Goal: Use online tool/utility: Use online tool/utility

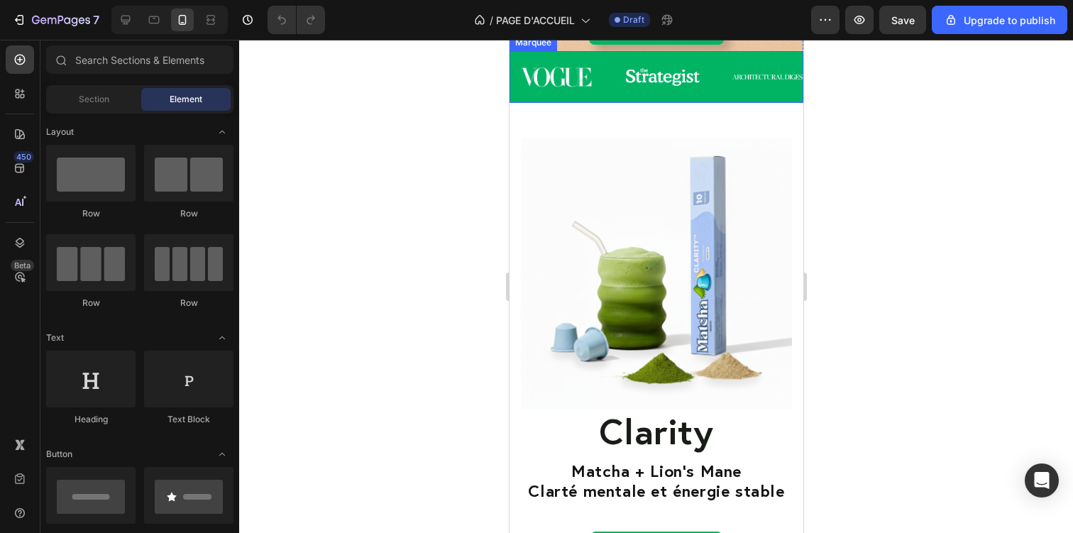
scroll to position [630, 0]
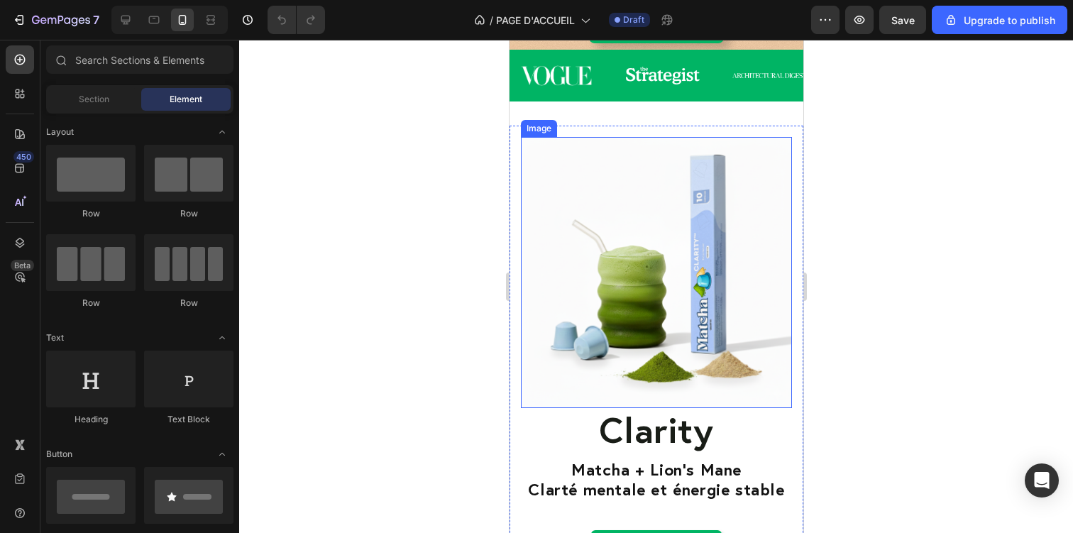
click at [612, 190] on img at bounding box center [655, 272] width 271 height 271
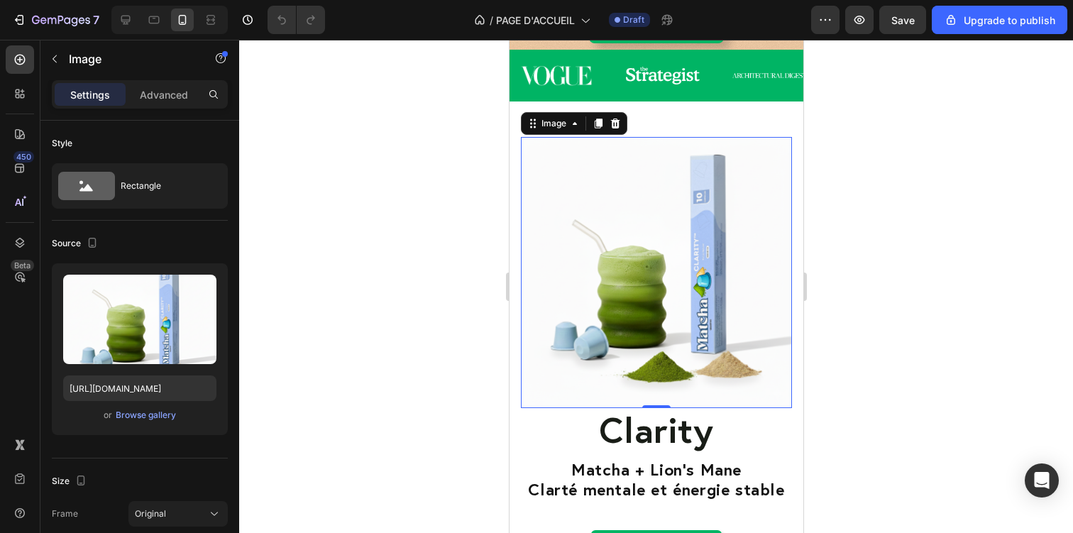
click at [928, 259] on div at bounding box center [656, 286] width 834 height 493
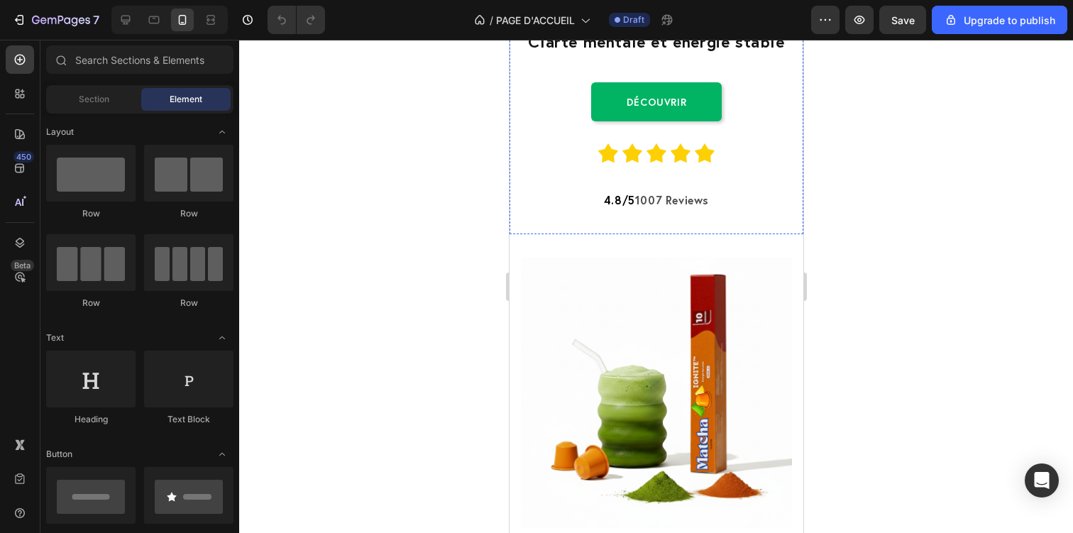
scroll to position [1091, 0]
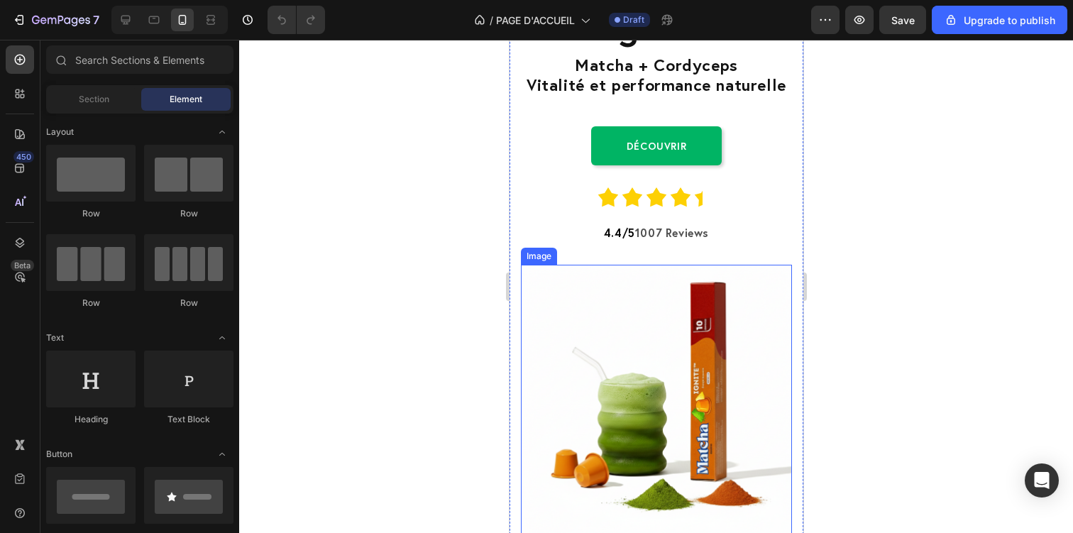
click at [676, 409] on img at bounding box center [655, 400] width 271 height 271
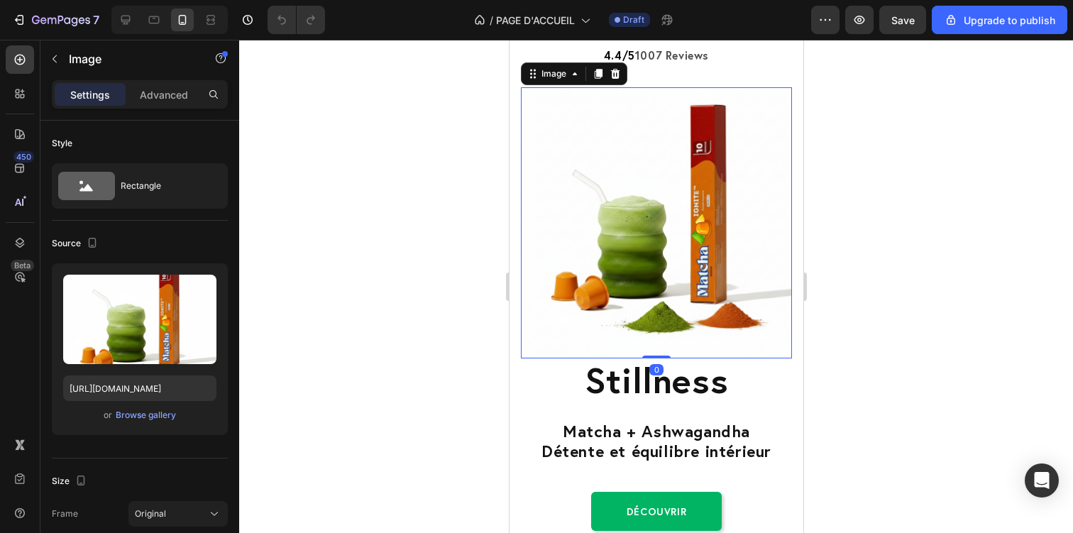
scroll to position [1785, 0]
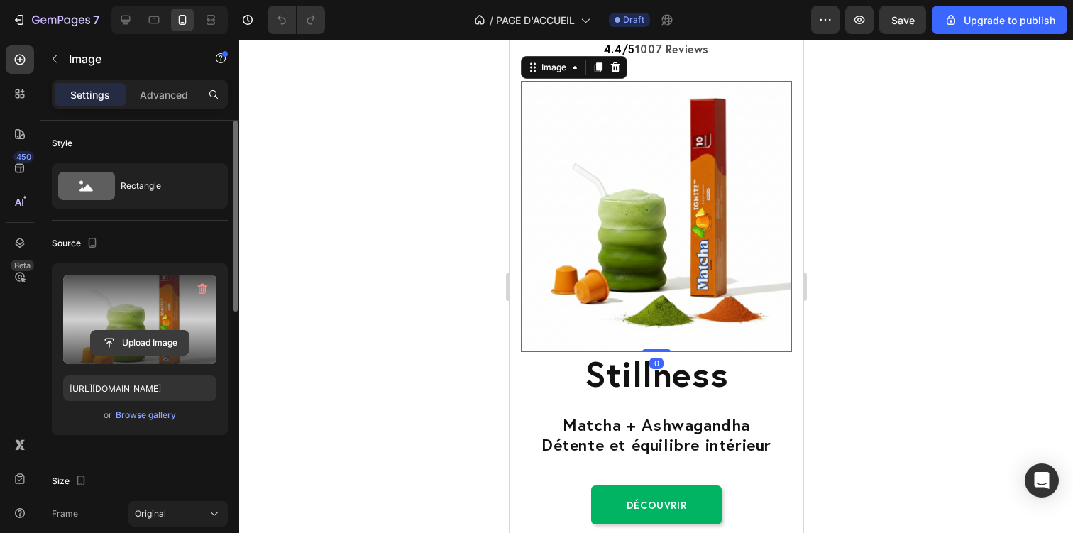
click at [104, 354] on input "file" at bounding box center [140, 343] width 98 height 24
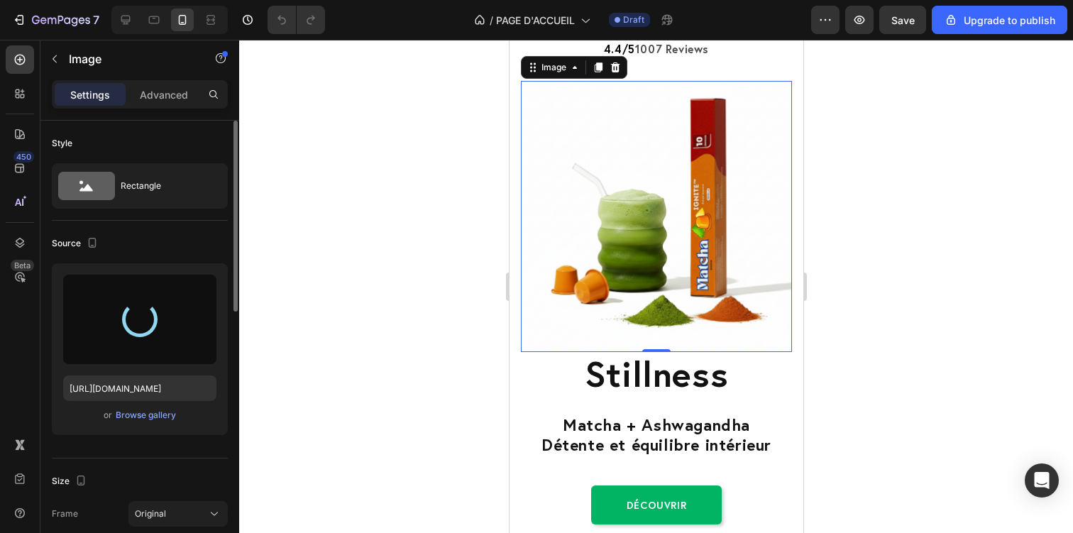
type input "[URL][DOMAIN_NAME]"
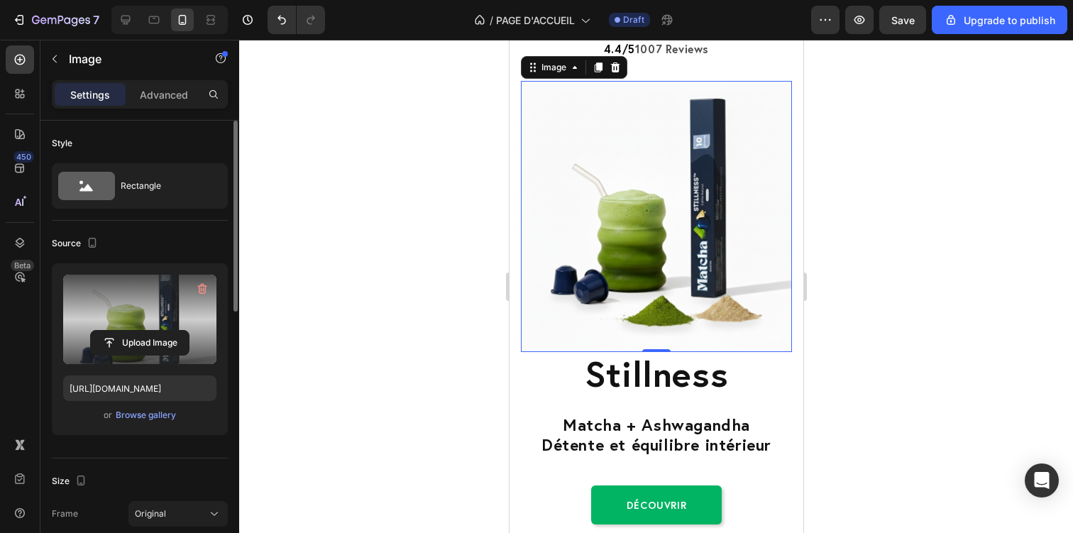
click at [949, 251] on div at bounding box center [656, 286] width 834 height 493
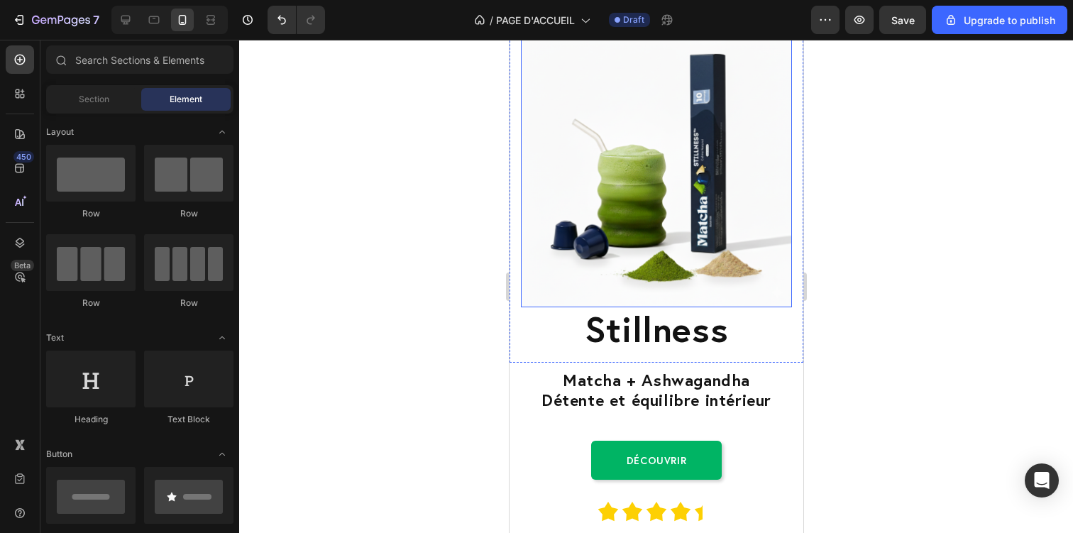
scroll to position [1816, 0]
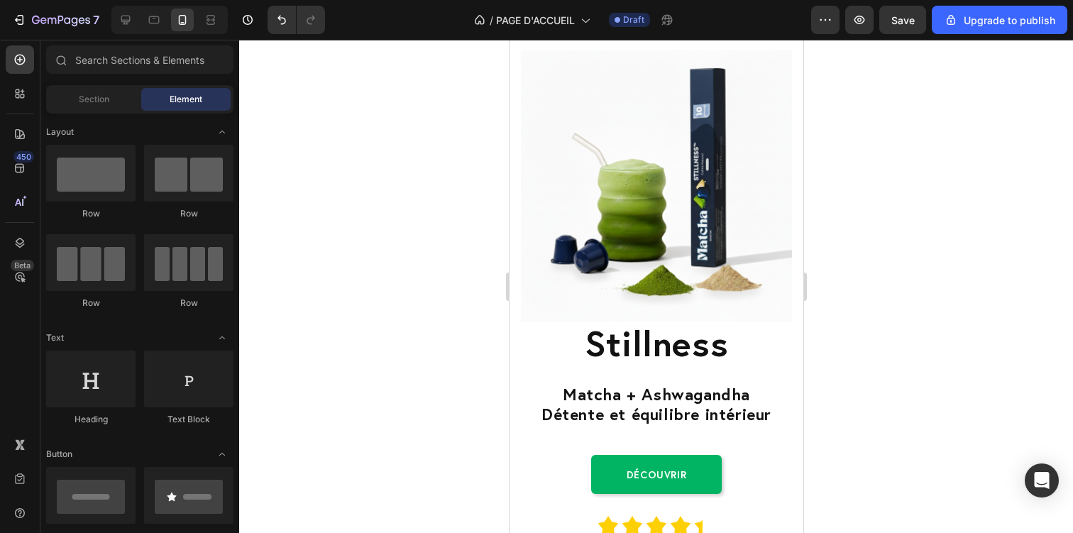
click at [854, 198] on div at bounding box center [656, 286] width 834 height 493
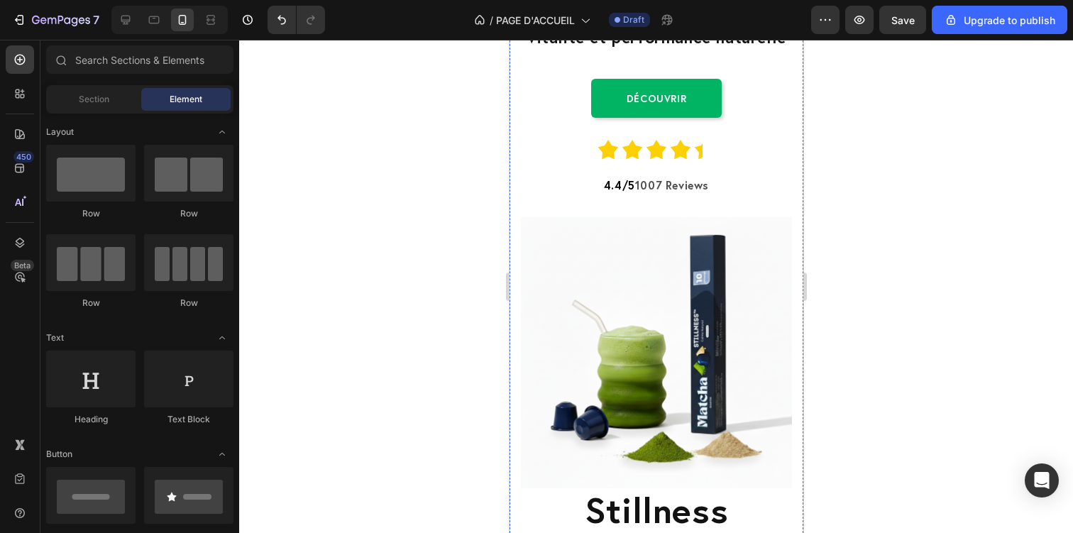
scroll to position [1651, 0]
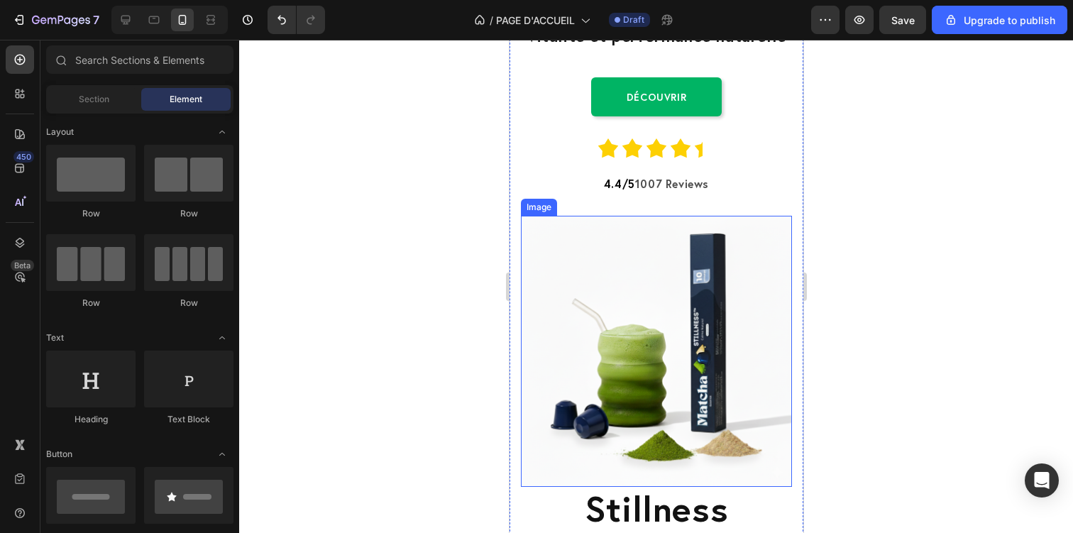
click at [650, 307] on img at bounding box center [655, 351] width 271 height 271
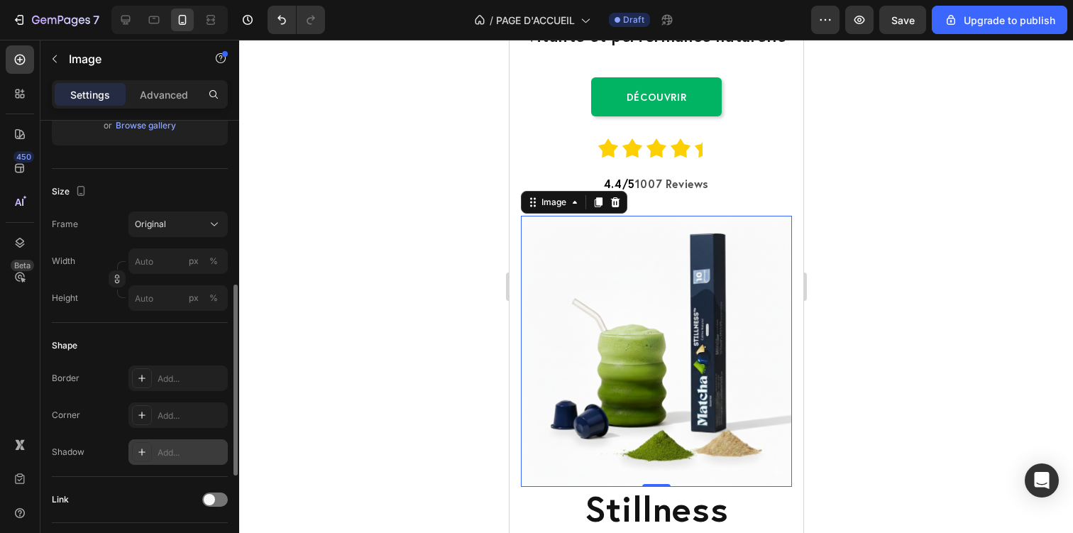
scroll to position [279, 0]
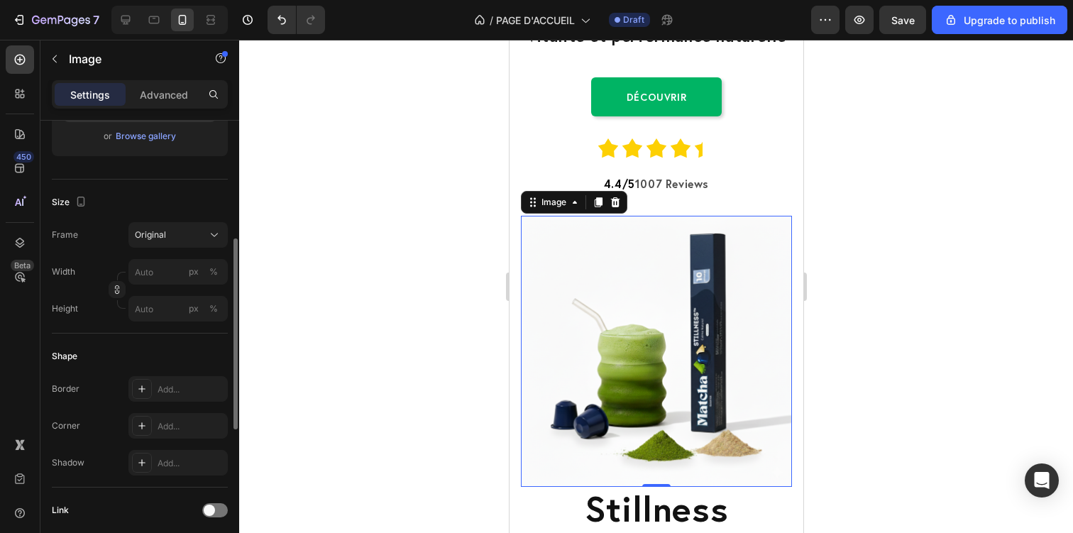
click at [880, 356] on div at bounding box center [656, 286] width 834 height 493
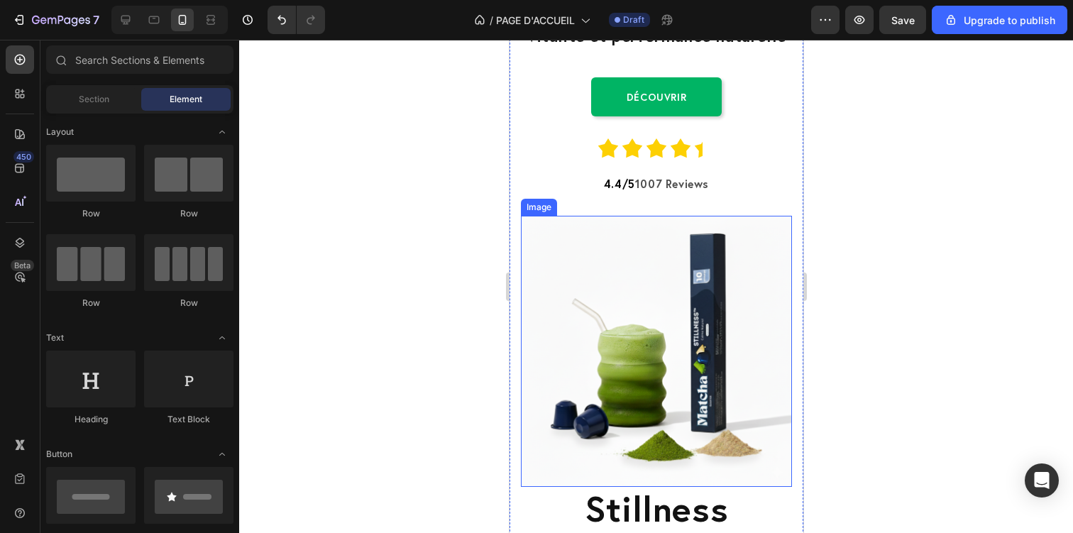
click at [728, 256] on img at bounding box center [655, 351] width 271 height 271
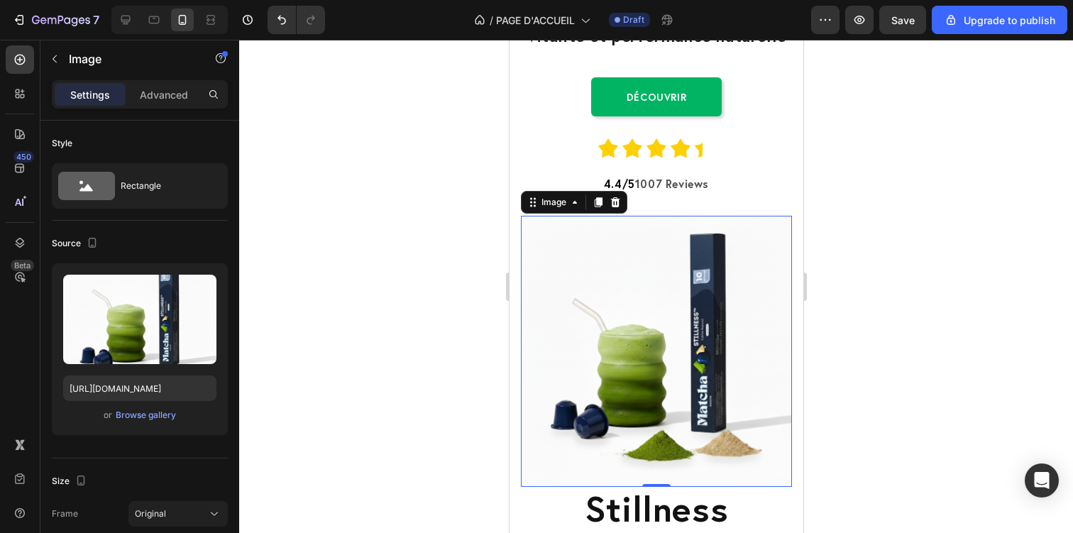
click at [421, 220] on div at bounding box center [656, 286] width 834 height 493
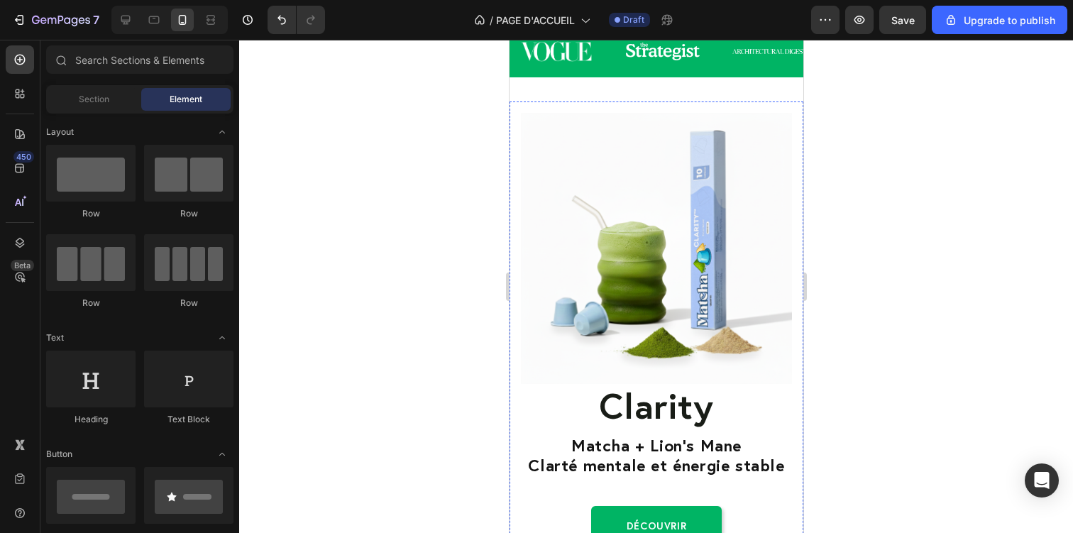
scroll to position [638, 0]
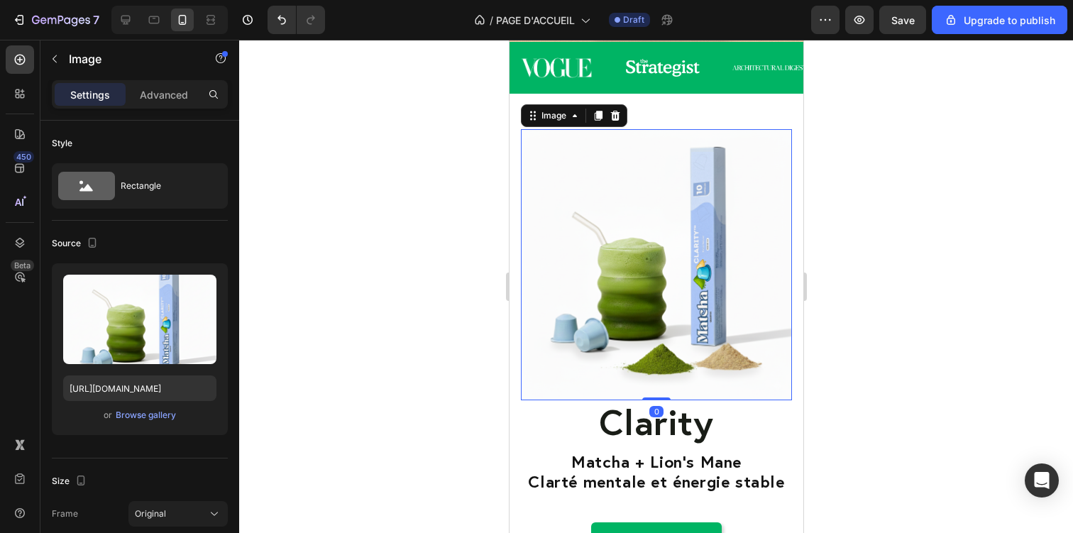
click at [644, 158] on img at bounding box center [655, 264] width 271 height 271
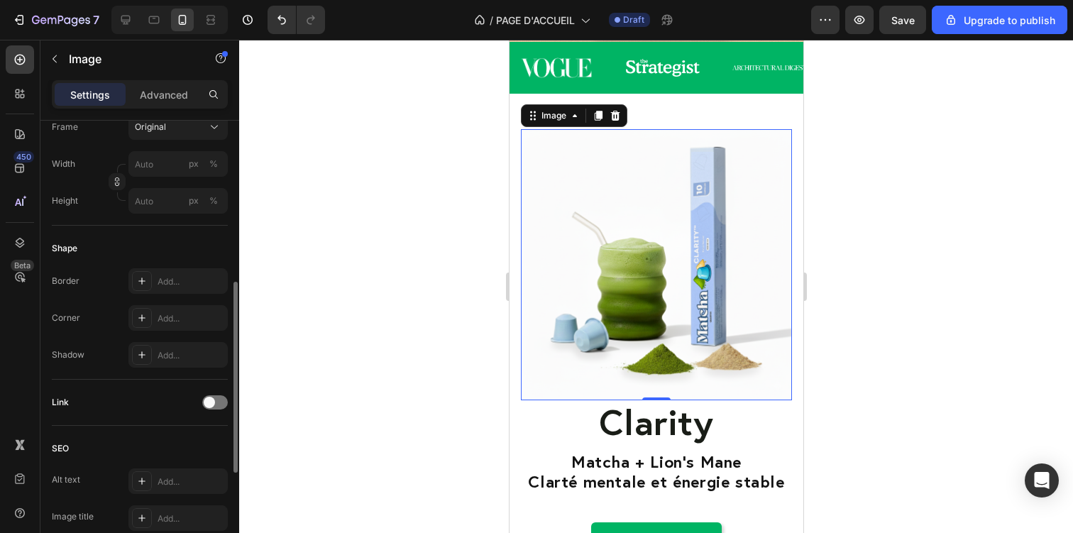
scroll to position [380, 0]
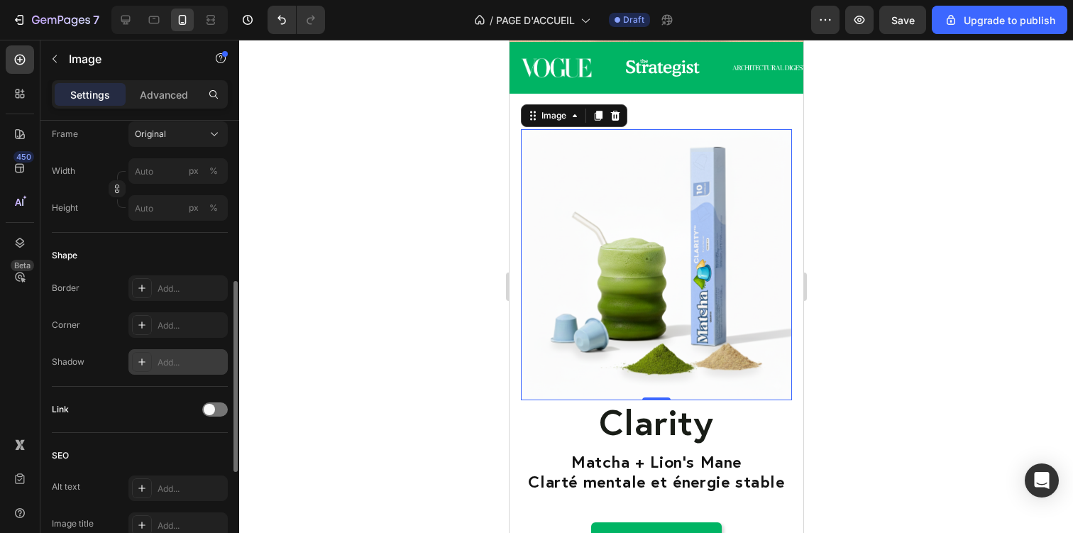
click at [148, 363] on div at bounding box center [142, 362] width 20 height 20
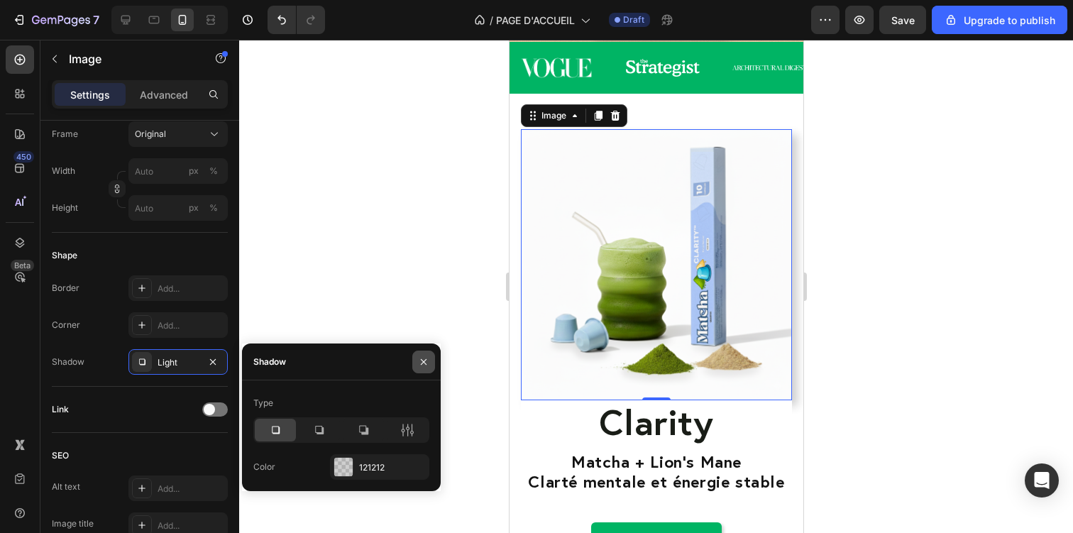
click at [421, 359] on icon "button" at bounding box center [424, 361] width 6 height 6
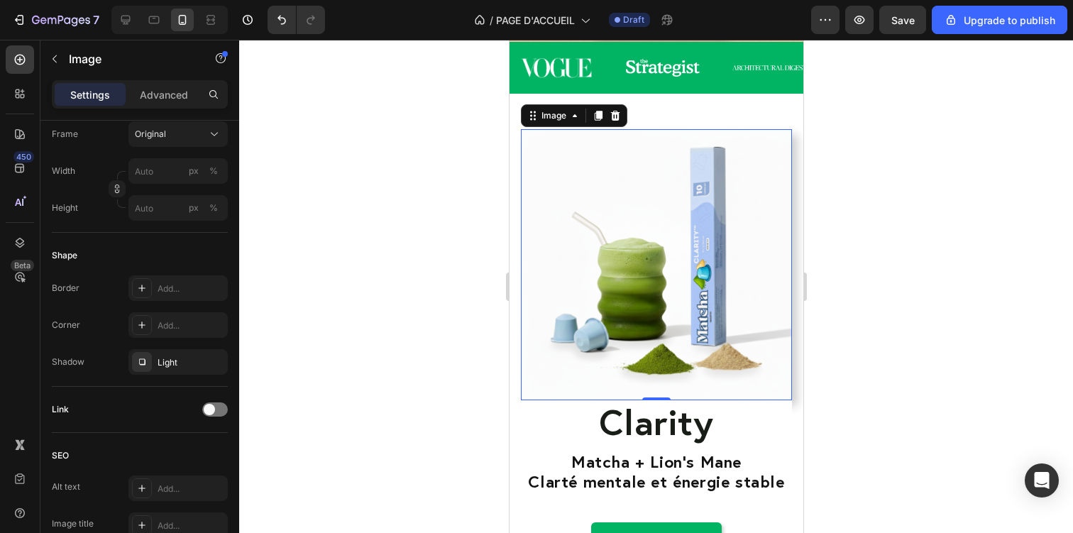
click at [1003, 336] on div at bounding box center [656, 286] width 834 height 493
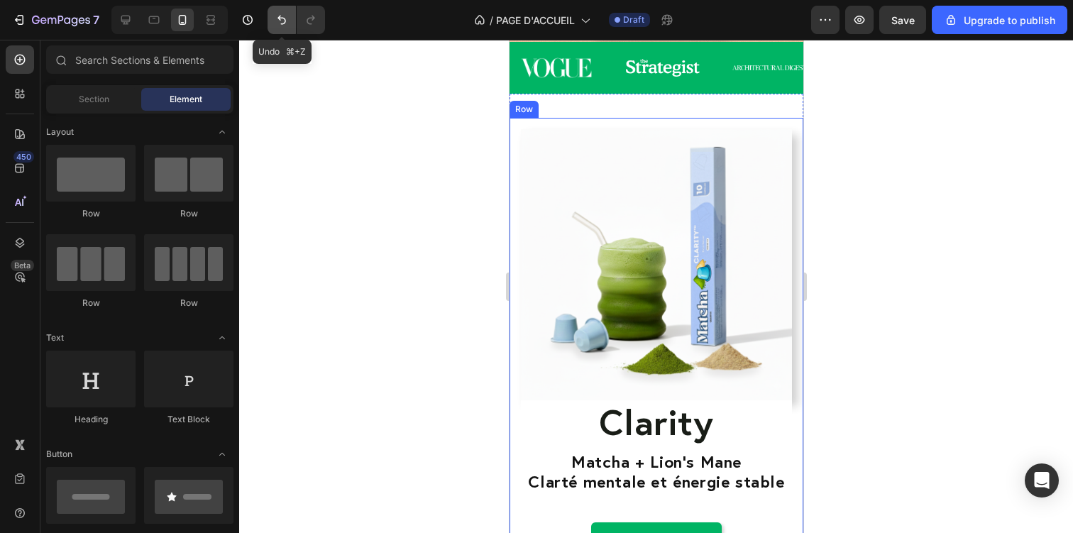
click at [284, 21] on icon "Undo/Redo" at bounding box center [282, 20] width 14 height 14
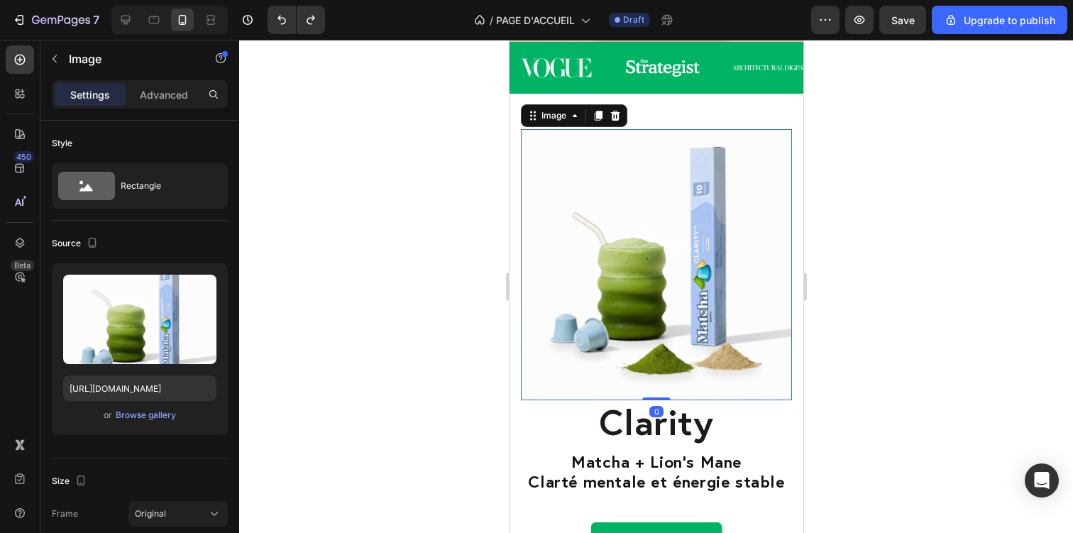
click at [563, 225] on img at bounding box center [655, 264] width 271 height 271
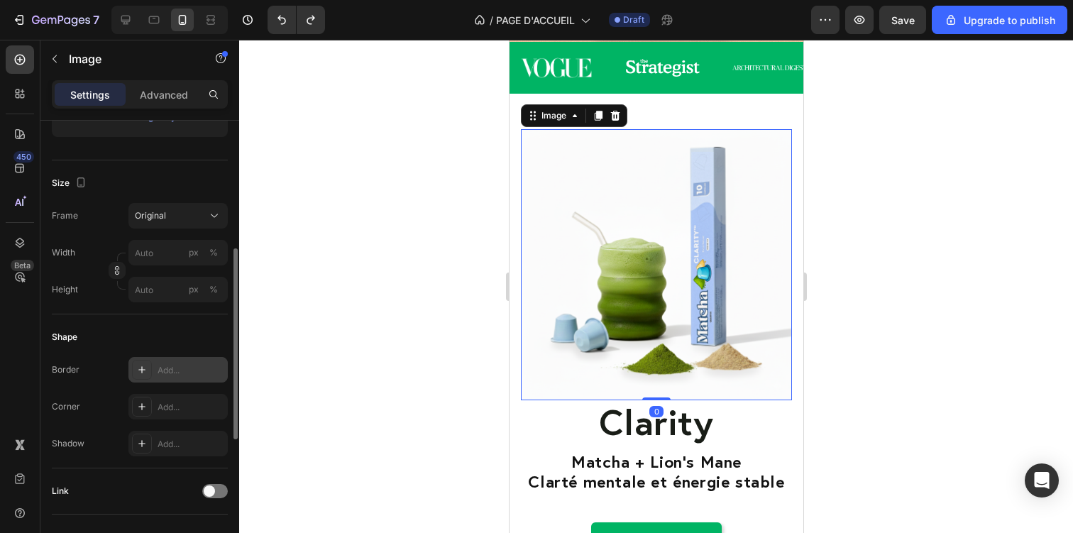
scroll to position [299, 0]
click at [138, 370] on icon at bounding box center [141, 368] width 11 height 11
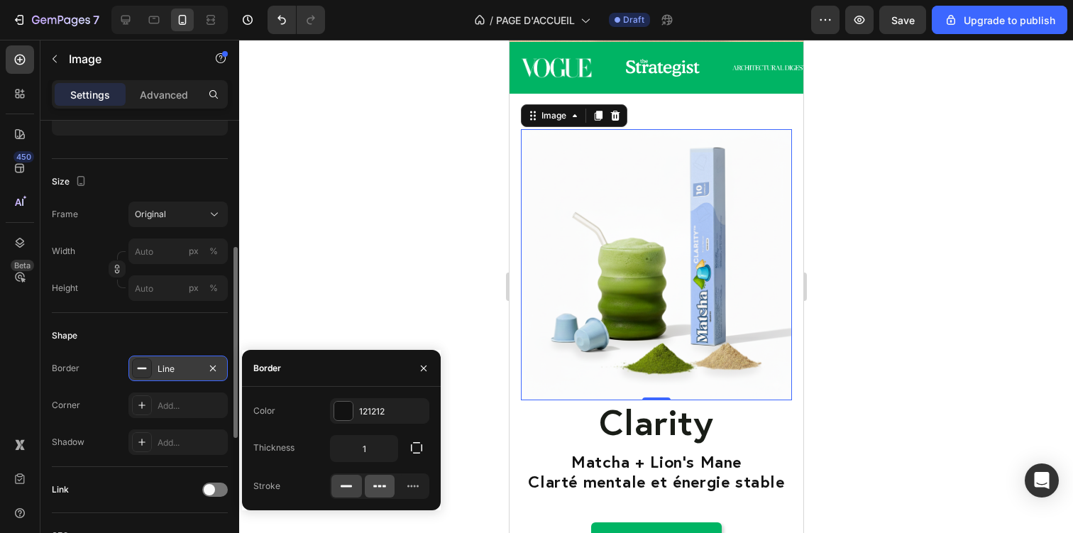
click at [376, 477] on div at bounding box center [380, 486] width 31 height 23
click at [376, 483] on icon at bounding box center [380, 486] width 14 height 14
click at [373, 417] on div "121212" at bounding box center [379, 411] width 99 height 26
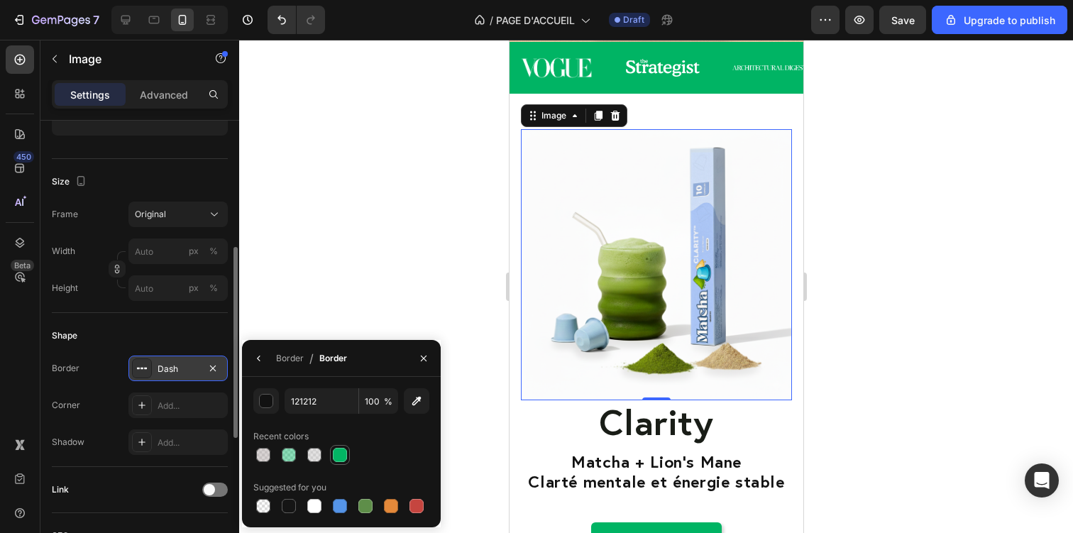
click at [338, 454] on div at bounding box center [340, 455] width 14 height 14
type input "02B564"
click at [422, 360] on icon "button" at bounding box center [424, 358] width 6 height 6
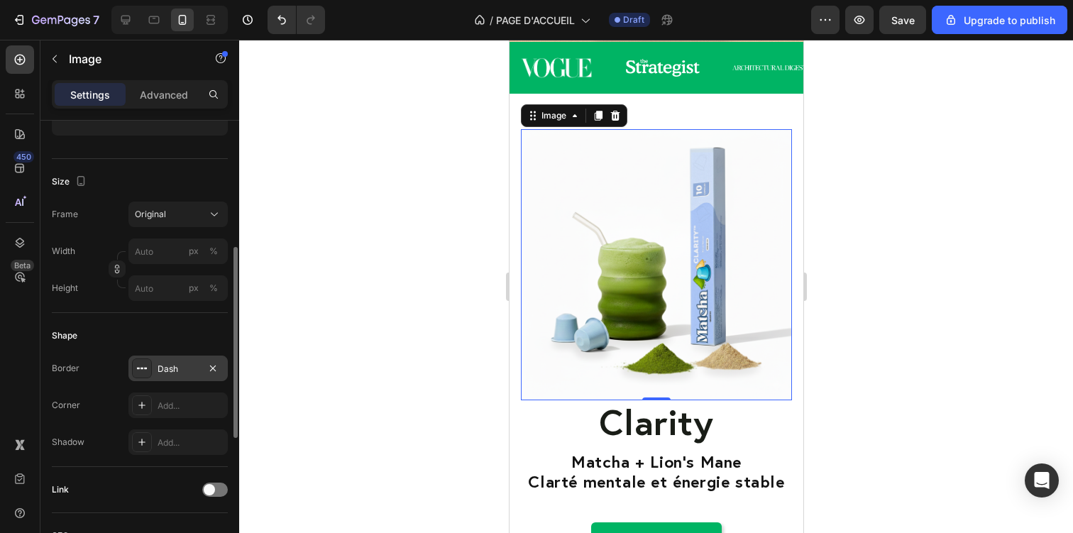
click at [883, 310] on div at bounding box center [656, 286] width 834 height 493
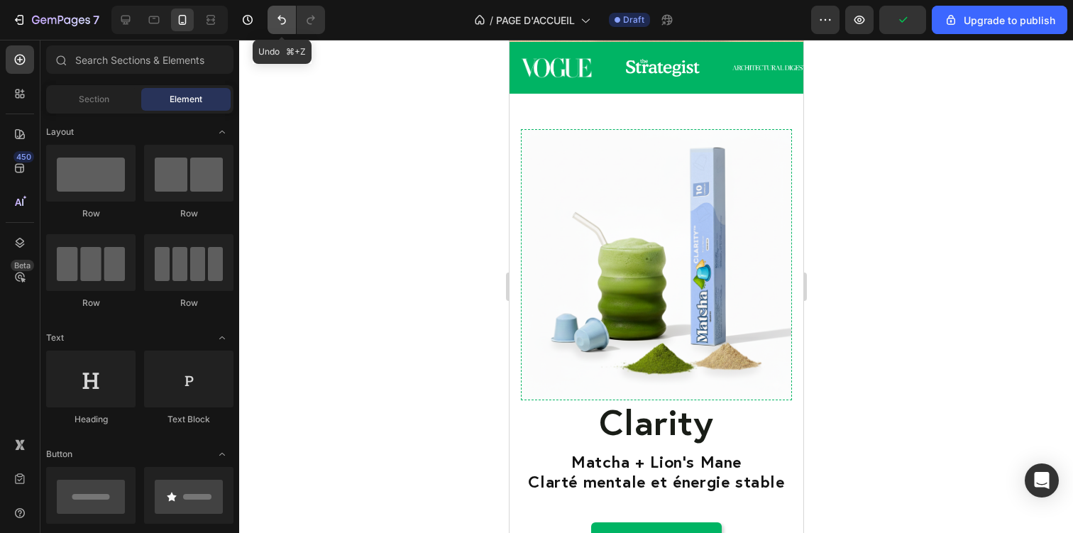
click at [280, 23] on icon "Undo/Redo" at bounding box center [282, 20] width 14 height 14
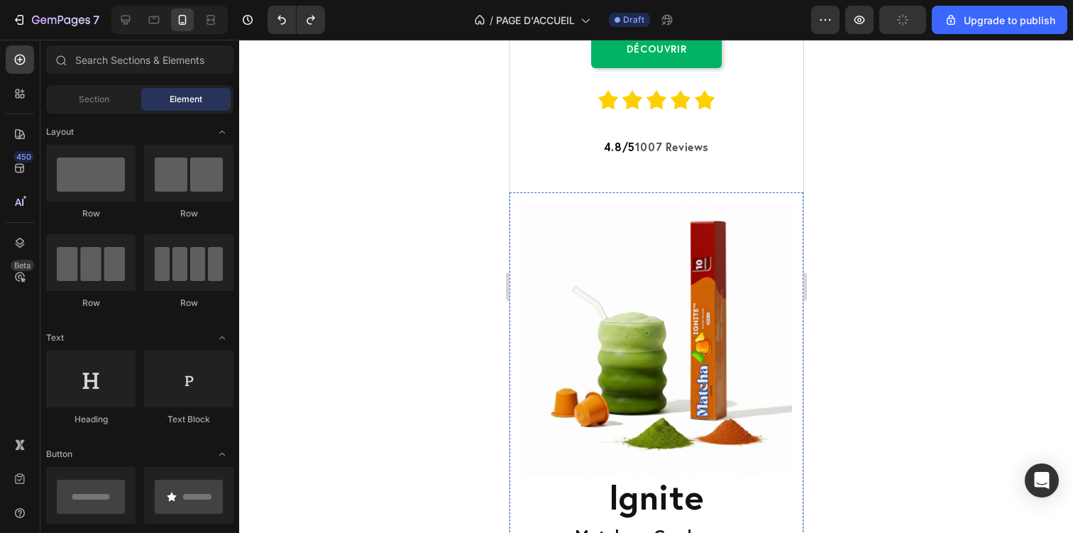
scroll to position [1132, 0]
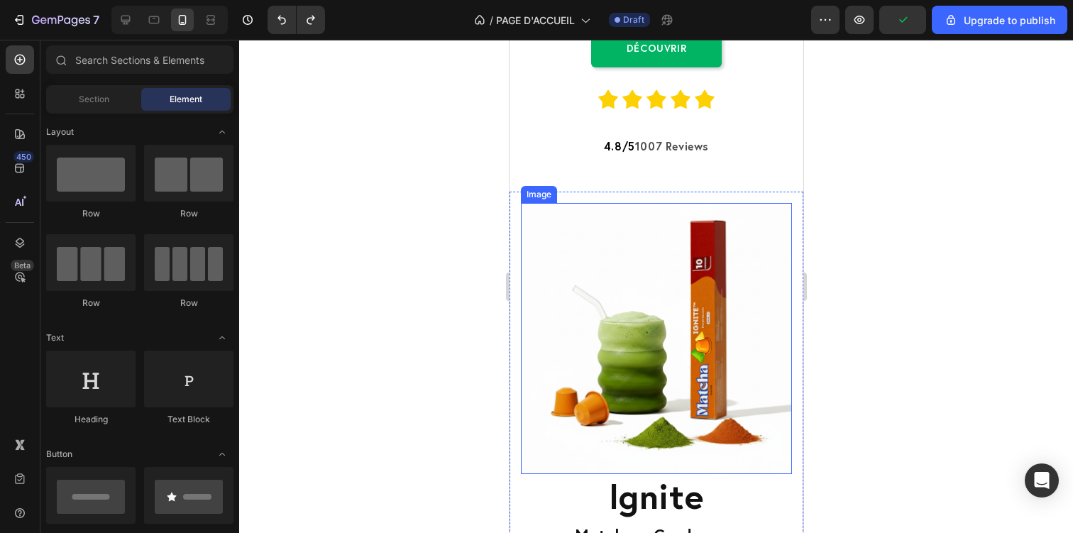
click at [737, 343] on img at bounding box center [655, 338] width 271 height 271
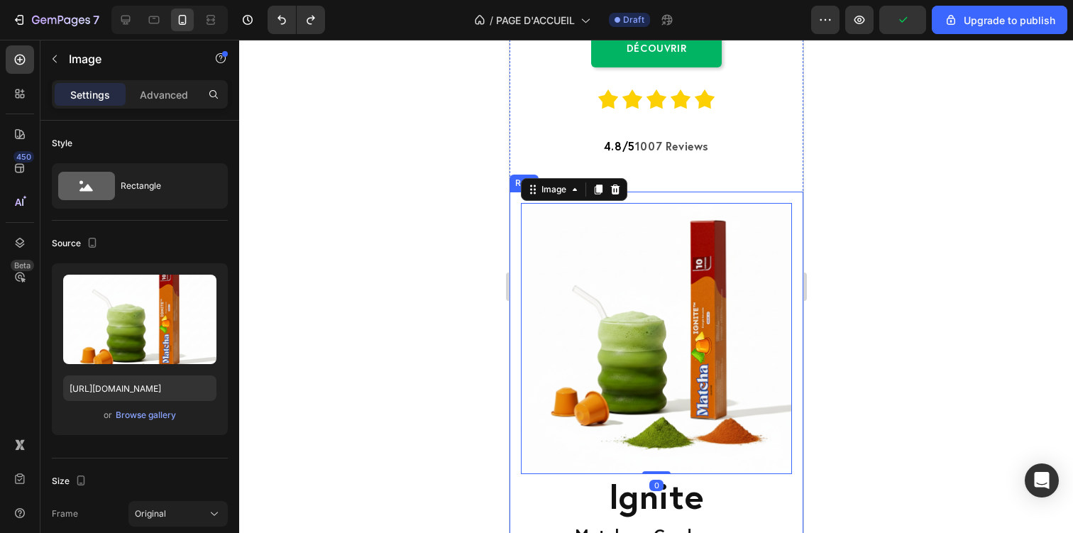
click at [904, 323] on div at bounding box center [656, 286] width 834 height 493
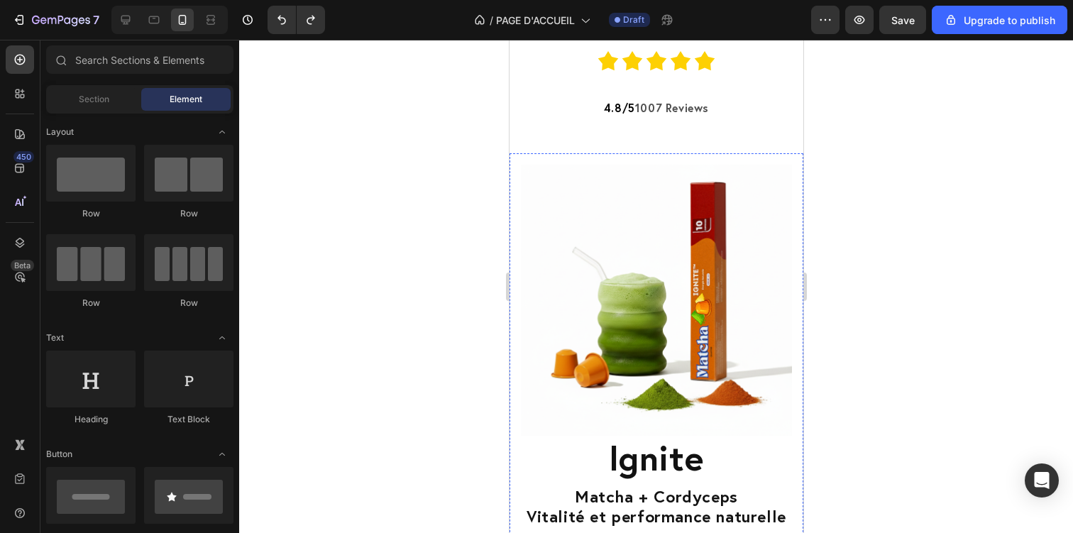
scroll to position [1187, 0]
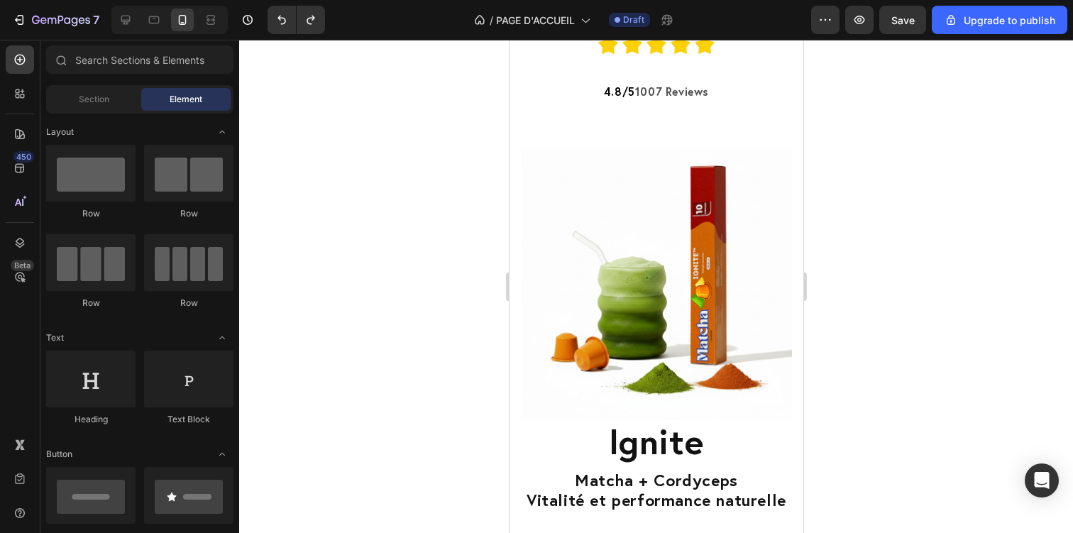
click at [452, 171] on div at bounding box center [656, 286] width 834 height 493
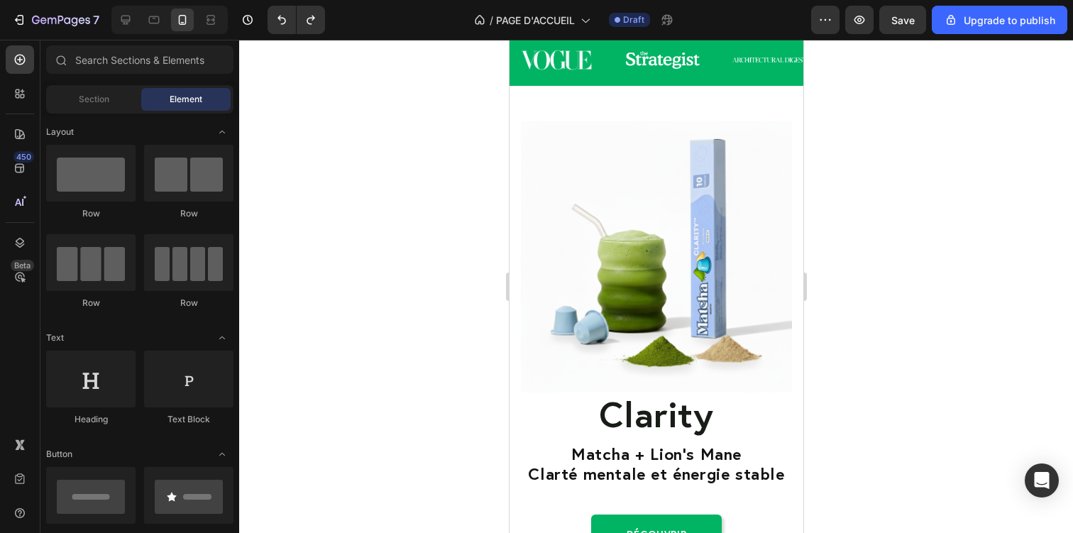
scroll to position [642, 0]
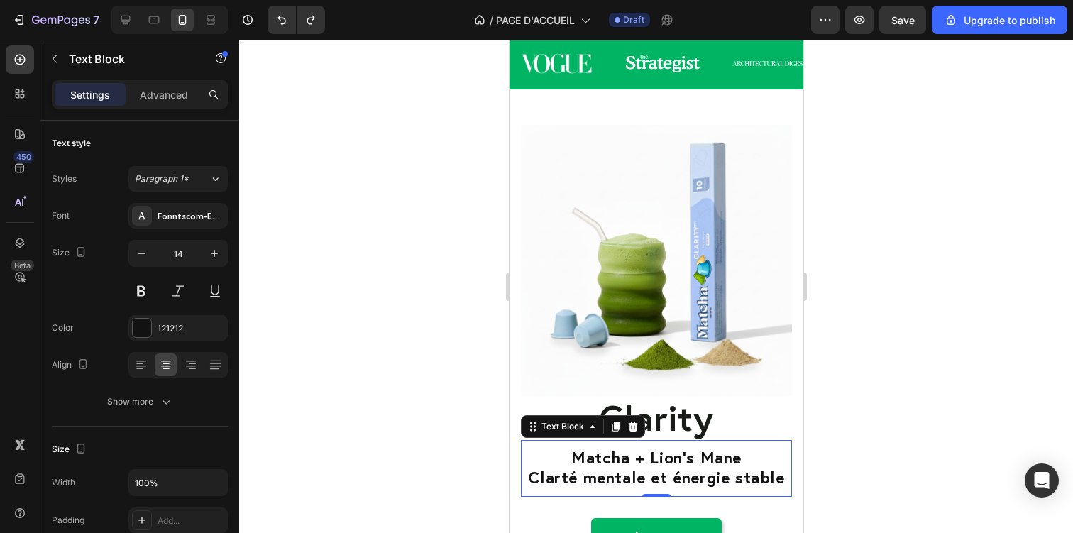
click at [649, 475] on span "Clarté mentale et énergie stable" at bounding box center [655, 476] width 256 height 21
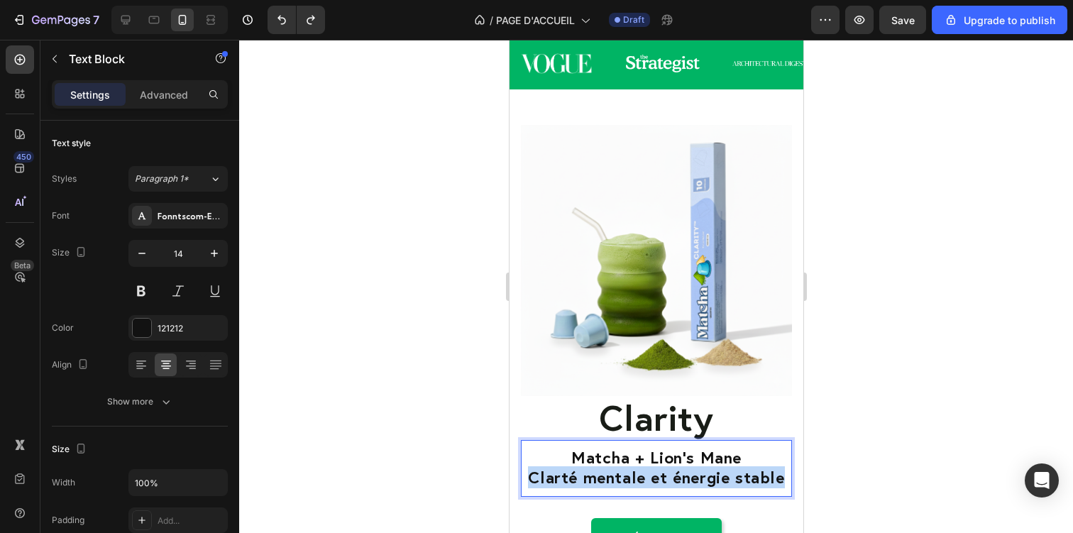
click at [649, 475] on span "Clarté mentale et énergie stable" at bounding box center [655, 476] width 256 height 21
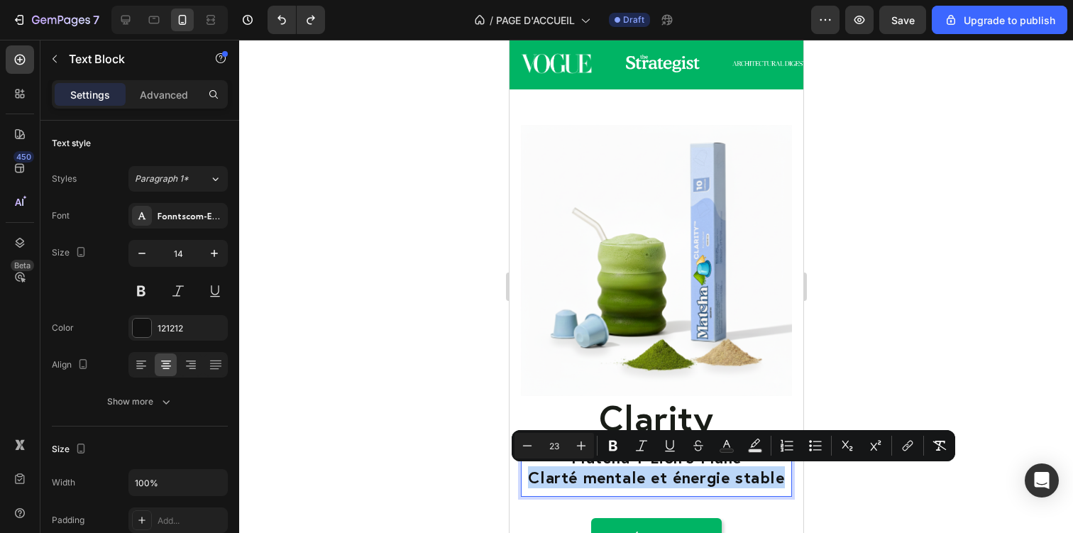
copy span "Clarté mentale et énergie stable"
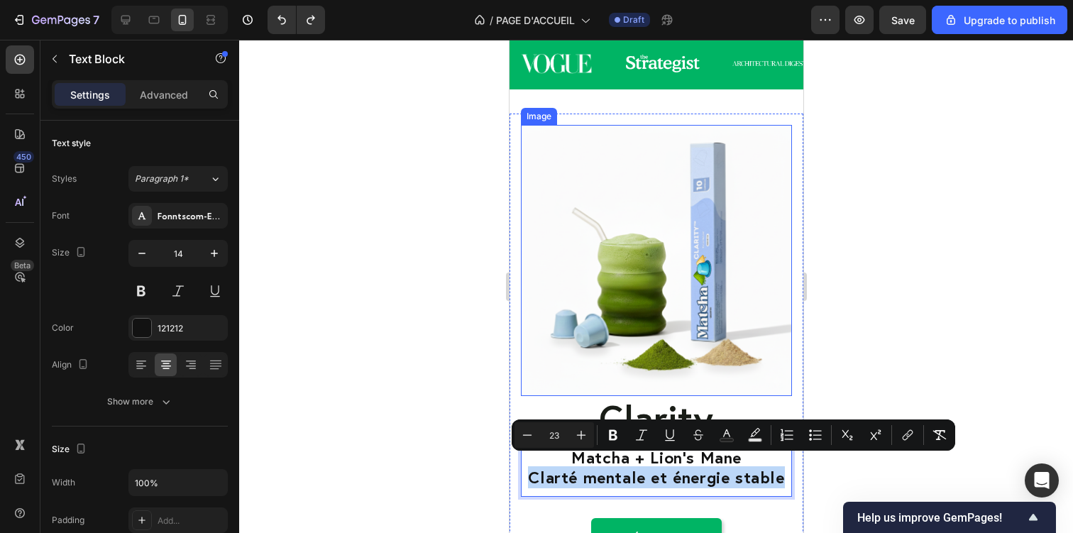
scroll to position [725, 0]
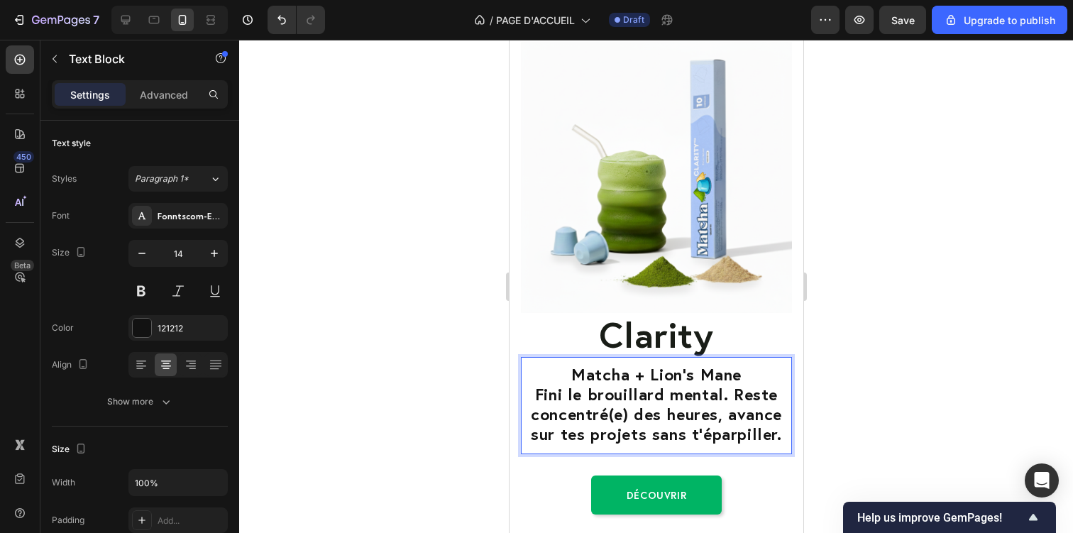
click at [602, 402] on span "Fini le brouillard mental. Reste concentré(e) des heures, avance sur tes projet…" at bounding box center [655, 413] width 251 height 61
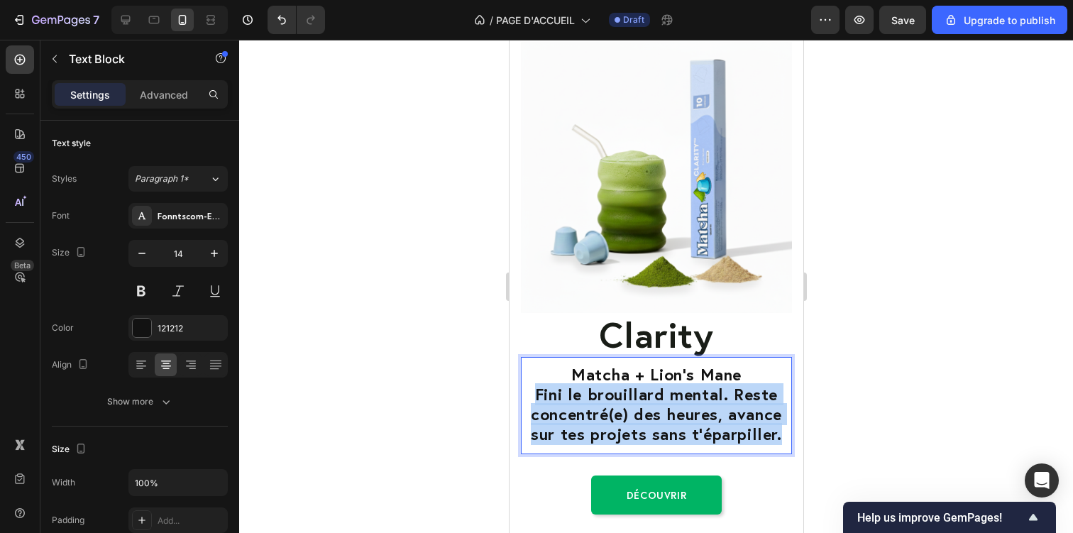
click at [602, 402] on span "Fini le brouillard mental. Reste concentré(e) des heures, avance sur tes projet…" at bounding box center [655, 413] width 251 height 61
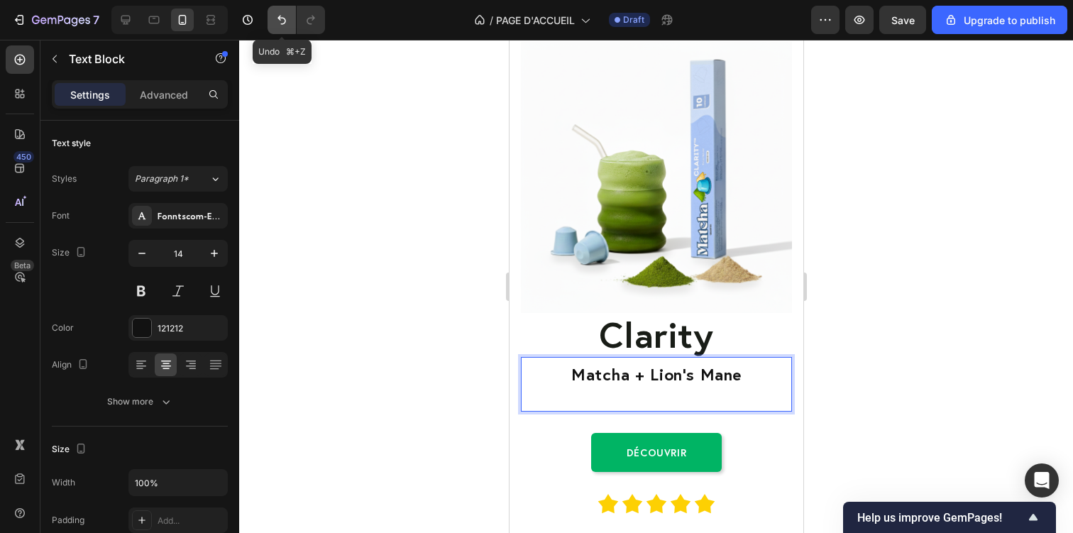
click at [282, 26] on icon "Undo/Redo" at bounding box center [282, 20] width 14 height 14
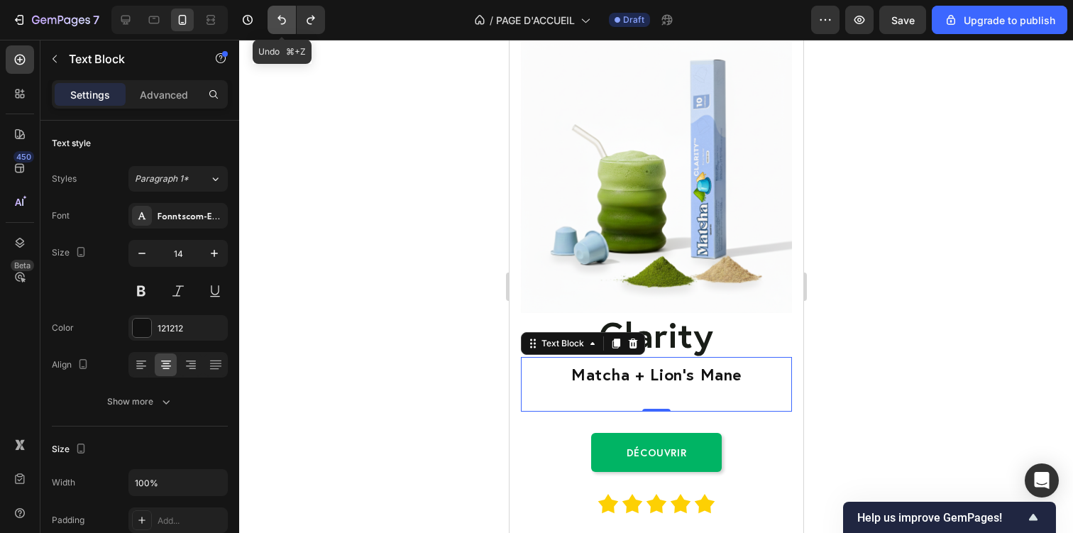
click at [282, 26] on icon "Undo/Redo" at bounding box center [282, 20] width 14 height 14
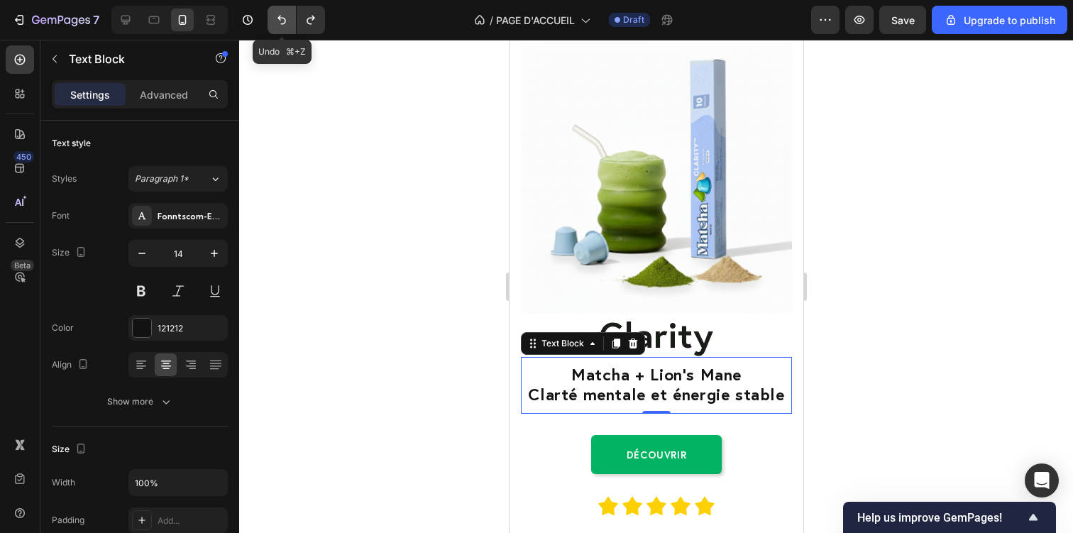
click at [282, 26] on icon "Undo/Redo" at bounding box center [282, 20] width 14 height 14
click at [313, 28] on button "Undo/Redo" at bounding box center [311, 20] width 28 height 28
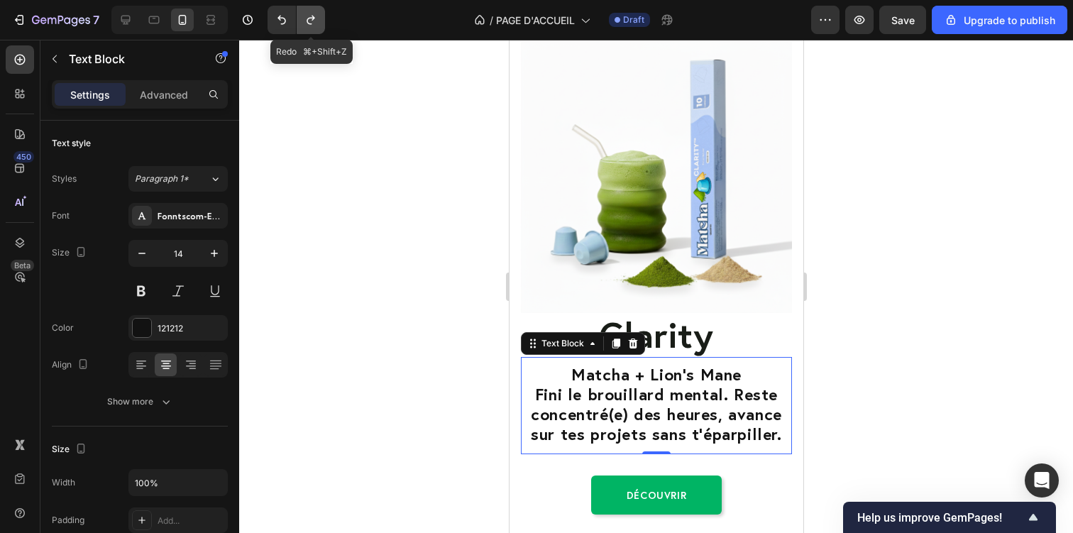
click at [313, 28] on button "Undo/Redo" at bounding box center [311, 20] width 28 height 28
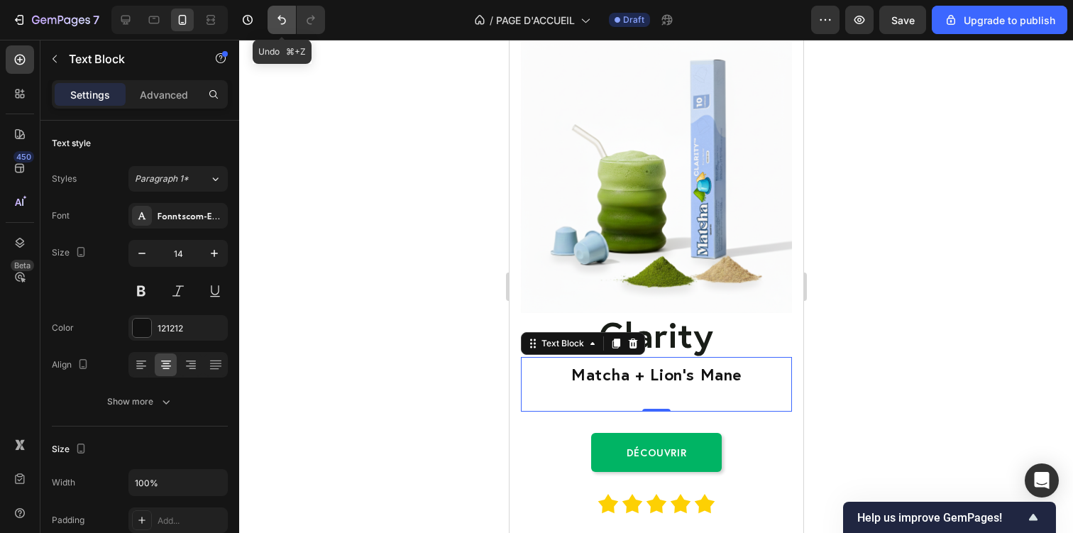
click at [285, 27] on button "Undo/Redo" at bounding box center [282, 20] width 28 height 28
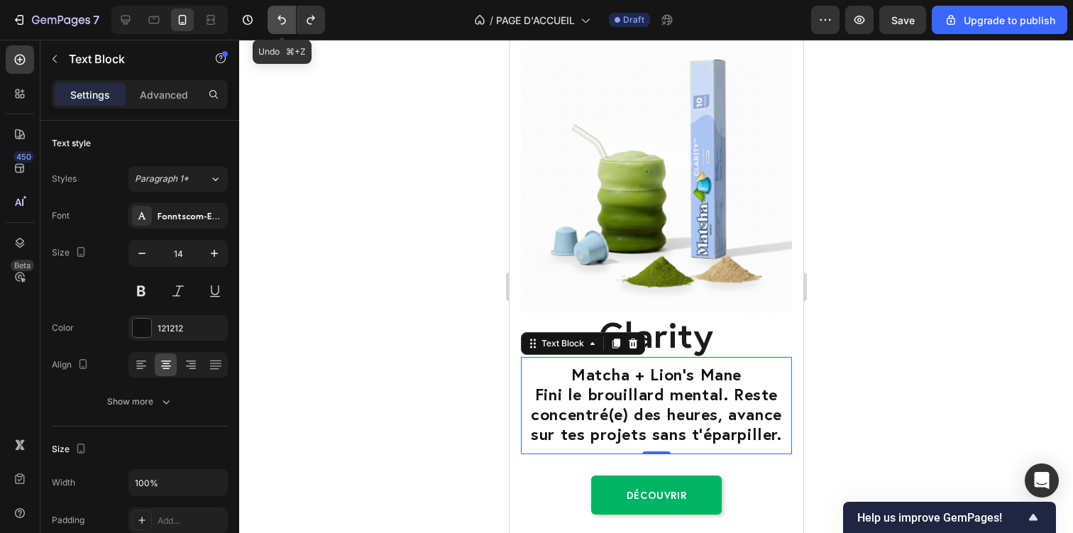
click at [285, 27] on button "Undo/Redo" at bounding box center [282, 20] width 28 height 28
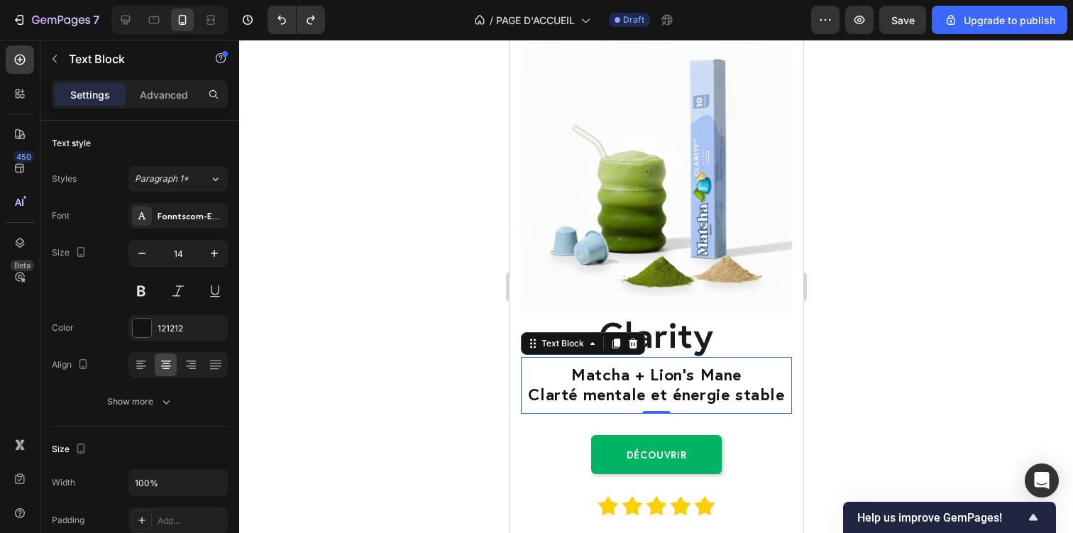
click at [419, 226] on div at bounding box center [656, 286] width 834 height 493
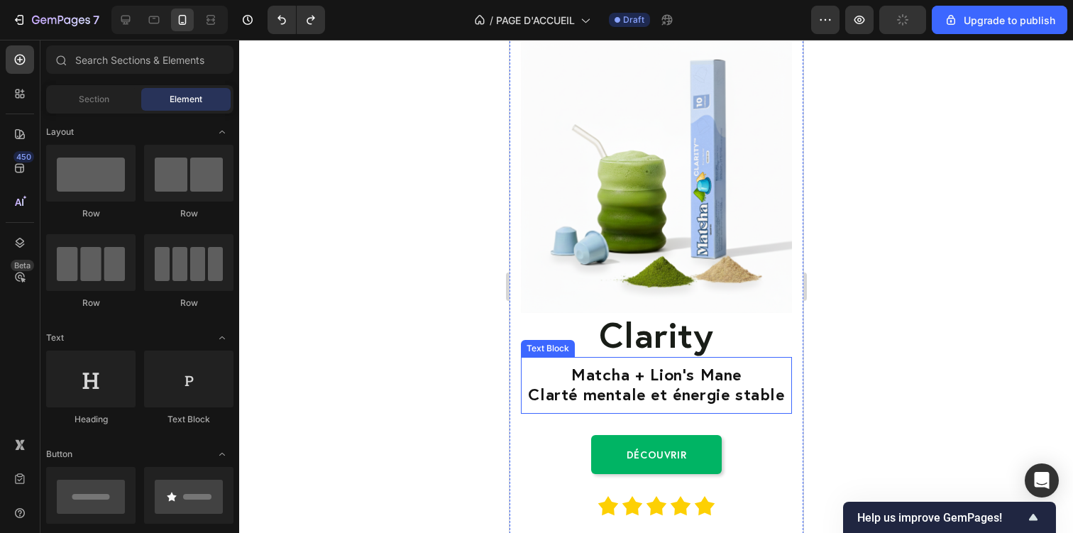
click at [607, 383] on span "Matcha + Lion’s Mane" at bounding box center [656, 373] width 170 height 21
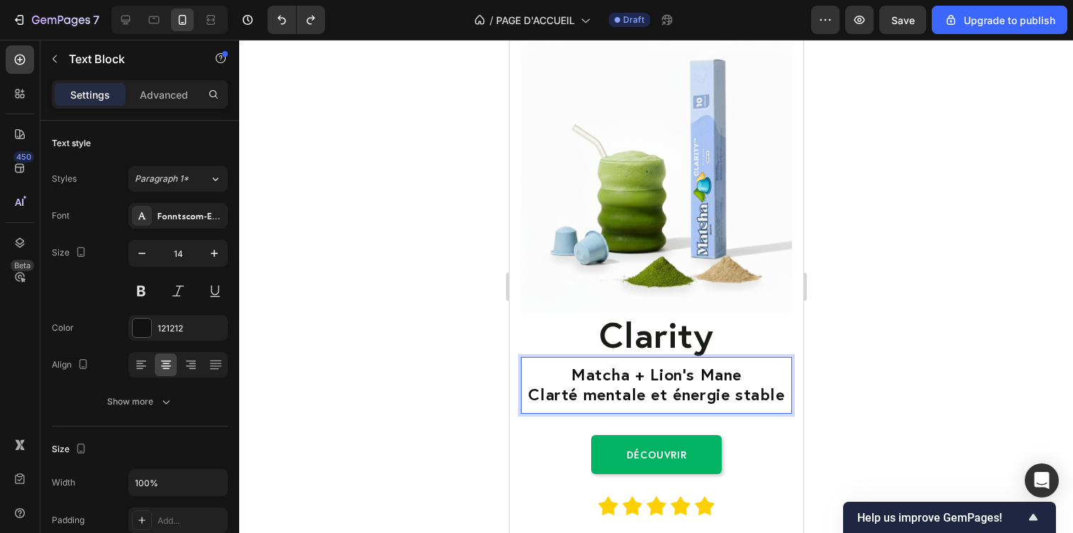
click at [614, 400] on span "Clarté mentale et énergie stable" at bounding box center [655, 393] width 256 height 21
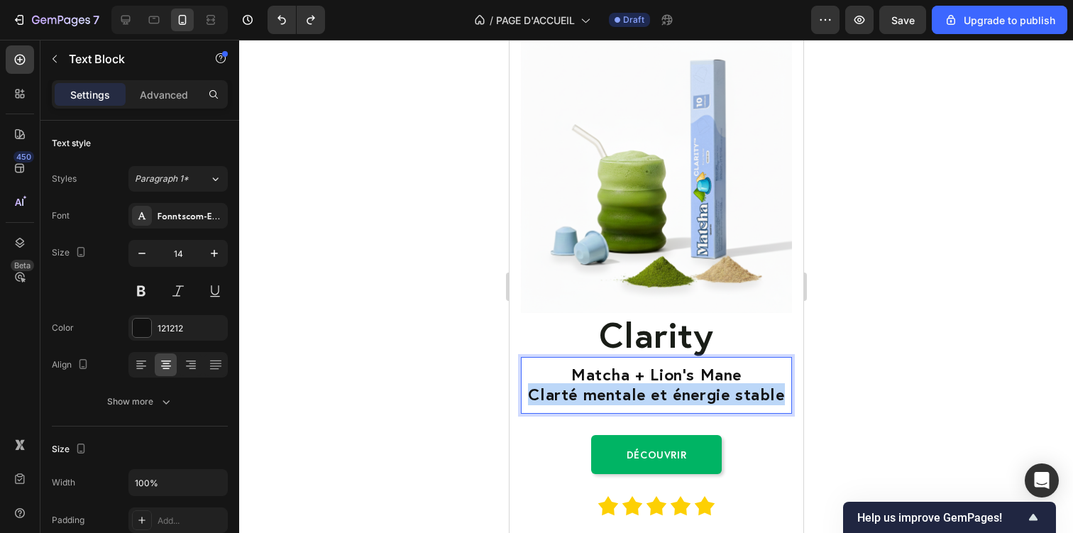
click at [614, 400] on span "Clarté mentale et énergie stable" at bounding box center [655, 393] width 256 height 21
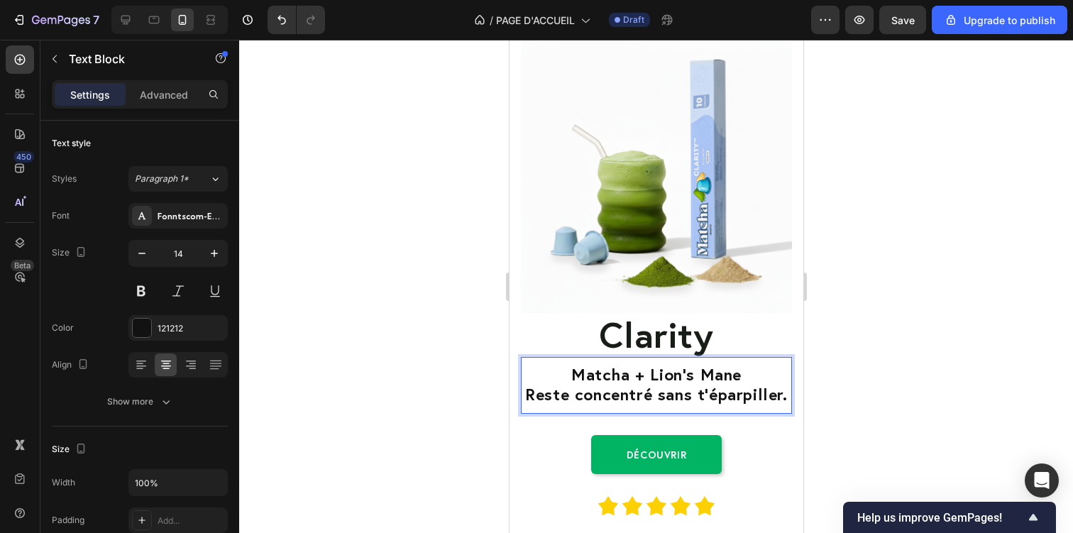
click at [900, 387] on div at bounding box center [656, 286] width 834 height 493
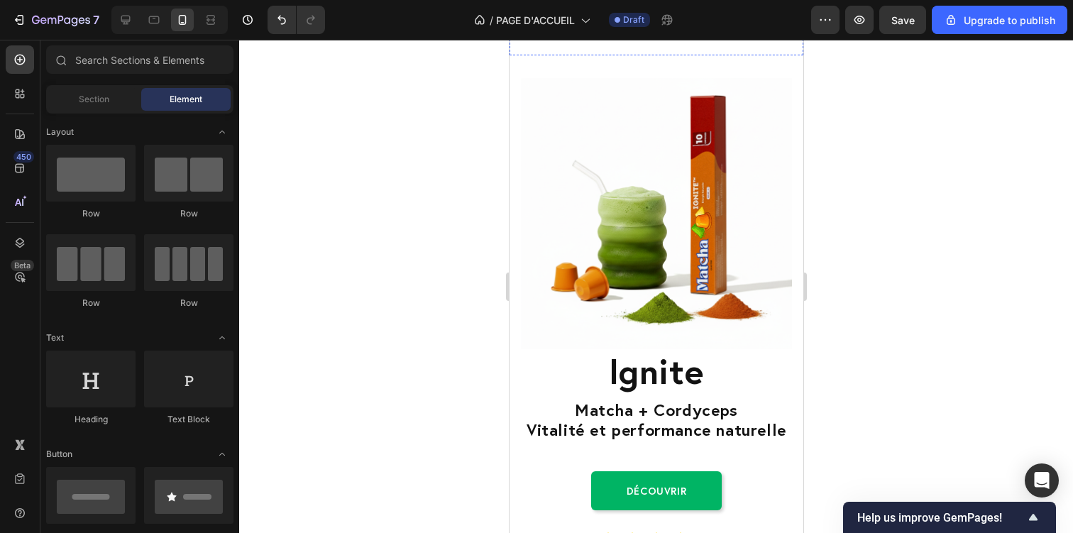
scroll to position [1278, 0]
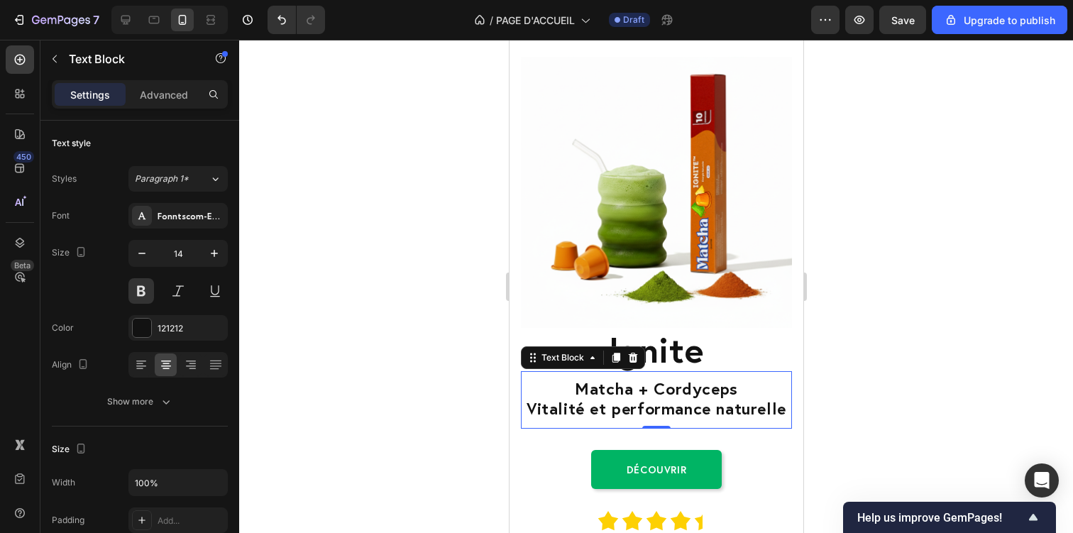
click at [602, 407] on span "Vitalité et performance naturelle" at bounding box center [656, 407] width 260 height 21
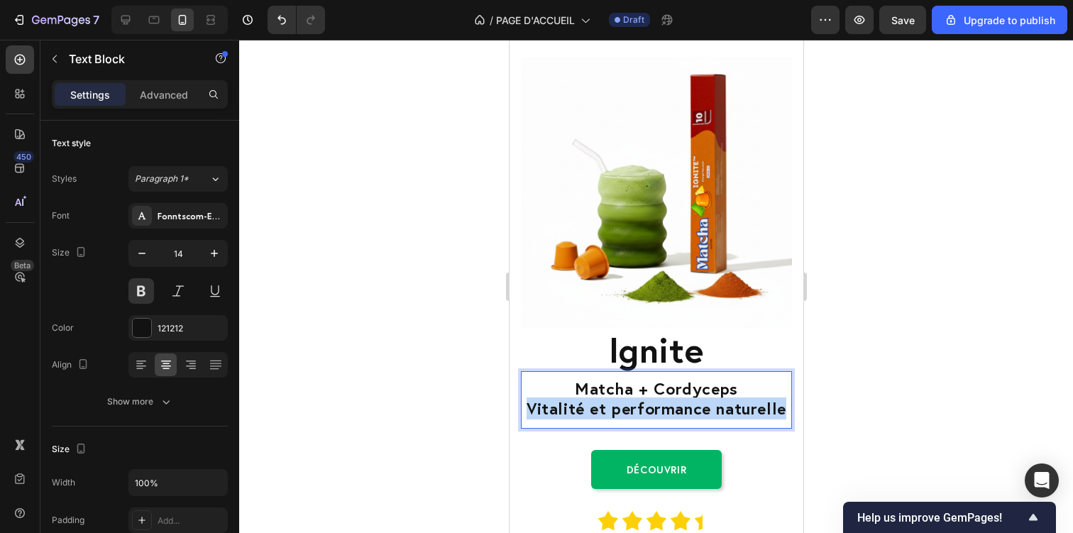
click at [602, 407] on span "Vitalité et performance naturelle" at bounding box center [656, 407] width 260 height 21
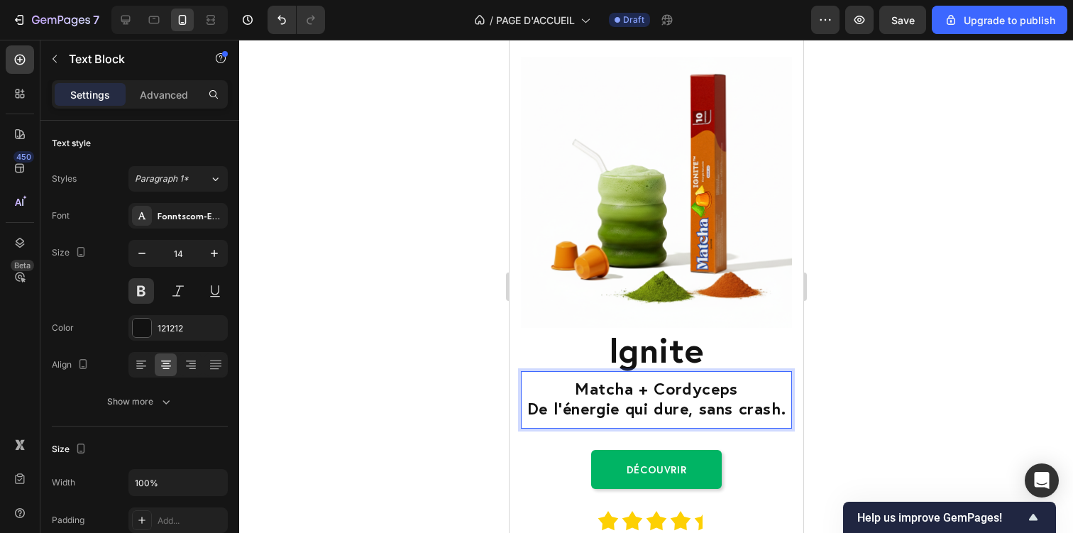
click at [959, 399] on div at bounding box center [656, 286] width 834 height 493
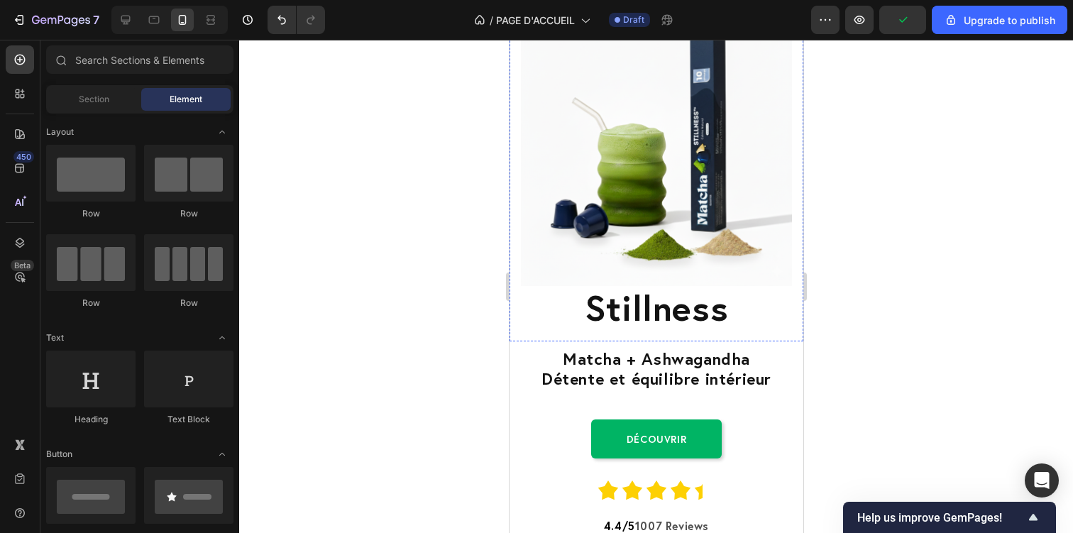
scroll to position [1872, 0]
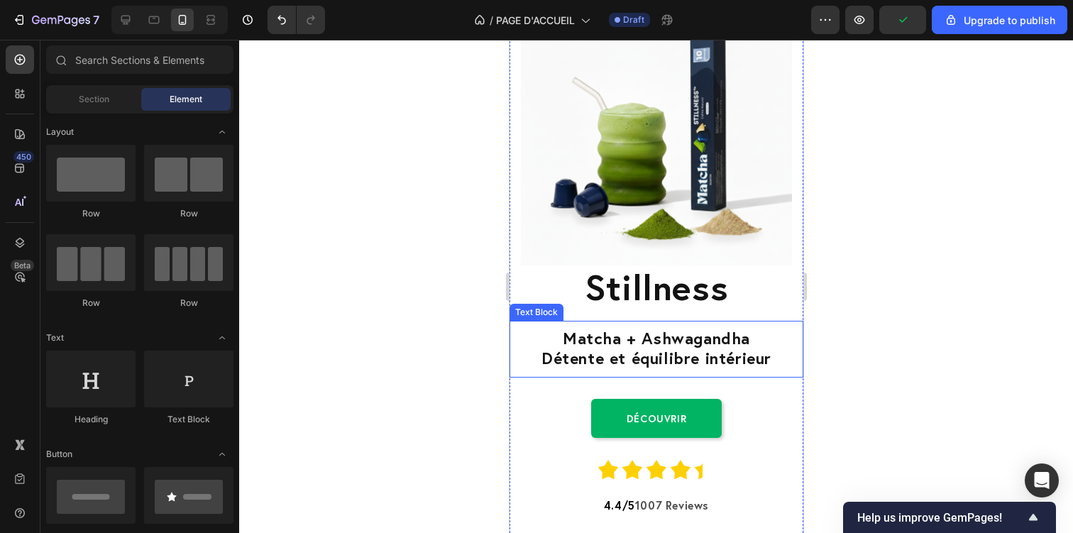
click at [623, 368] on span "Détente et équilibre intérieur" at bounding box center [656, 357] width 230 height 21
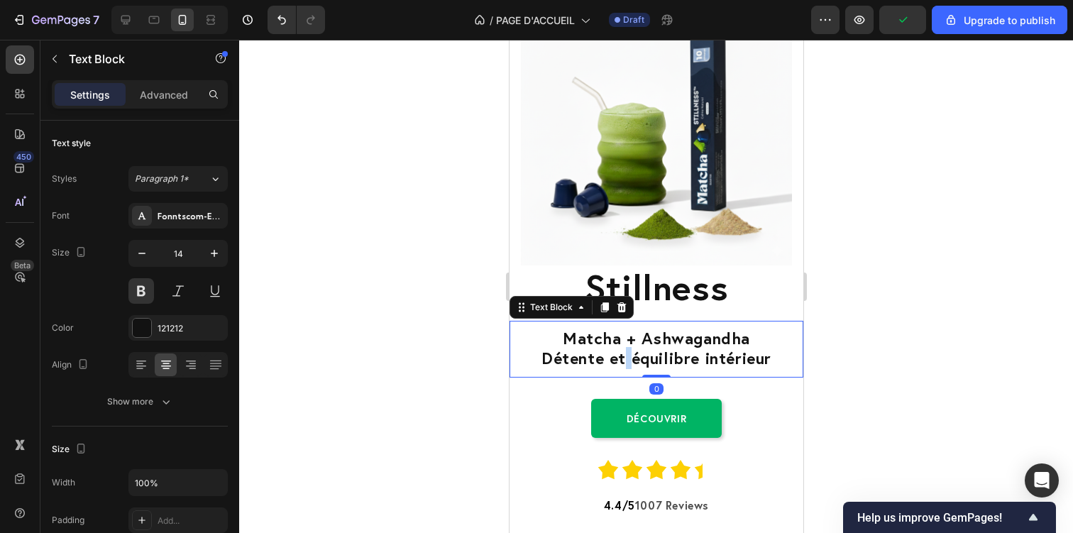
click at [623, 368] on span "Détente et équilibre intérieur" at bounding box center [656, 357] width 230 height 21
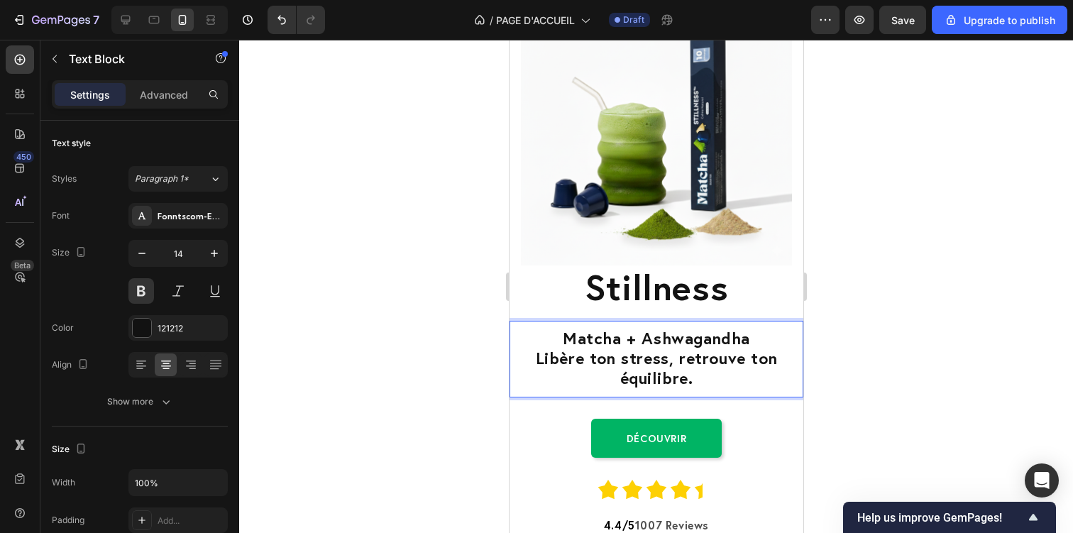
click at [857, 385] on div at bounding box center [656, 286] width 834 height 493
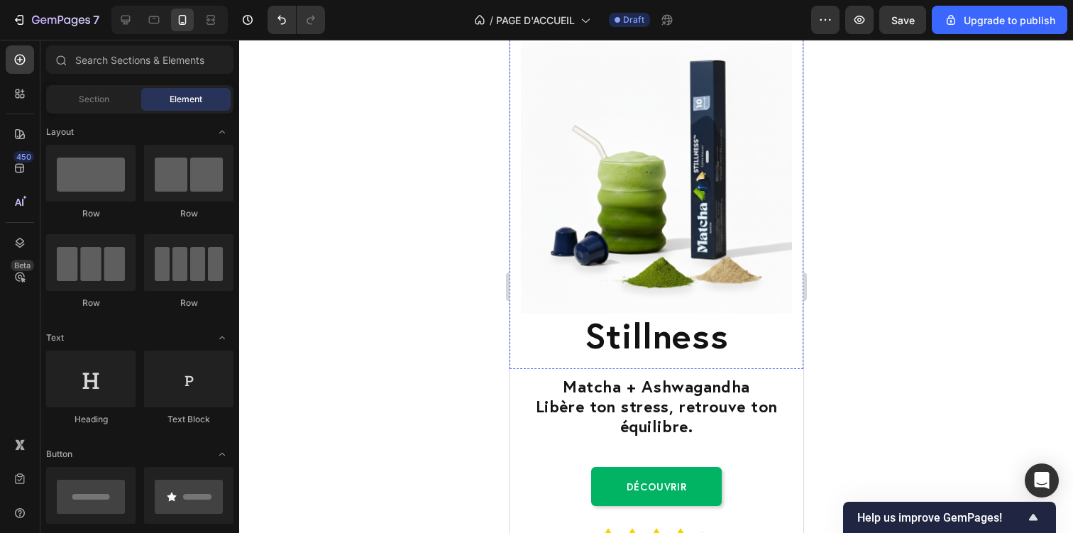
scroll to position [1870, 0]
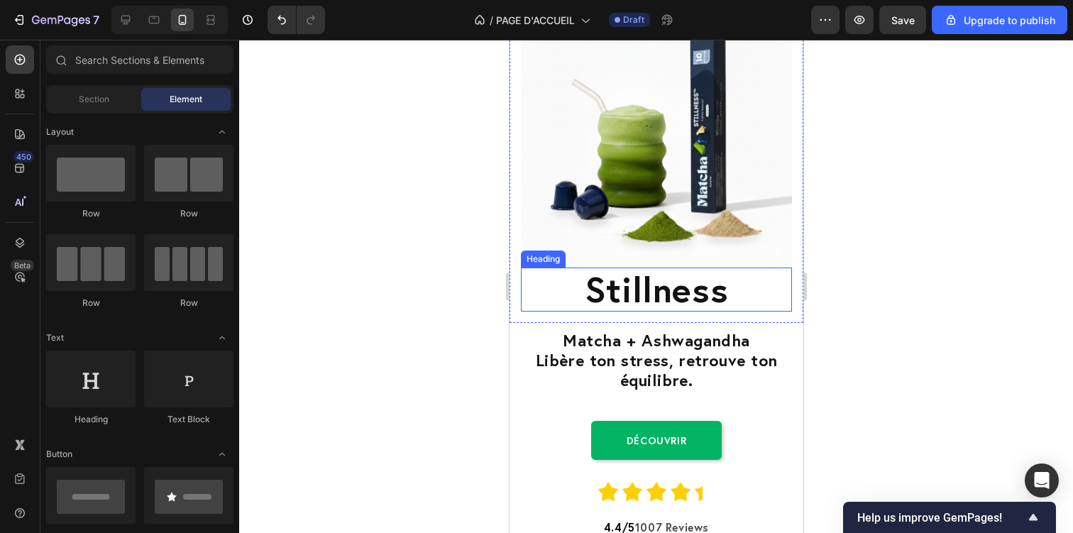
click at [620, 299] on span "stillness" at bounding box center [655, 288] width 143 height 47
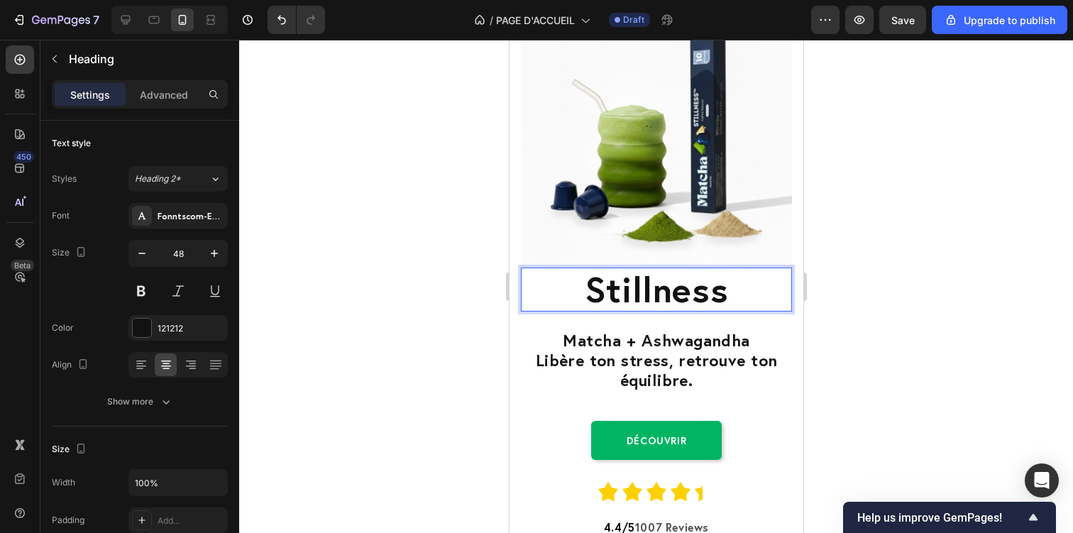
click at [730, 288] on p "stillness" at bounding box center [656, 289] width 268 height 41
click at [956, 316] on div at bounding box center [656, 286] width 834 height 493
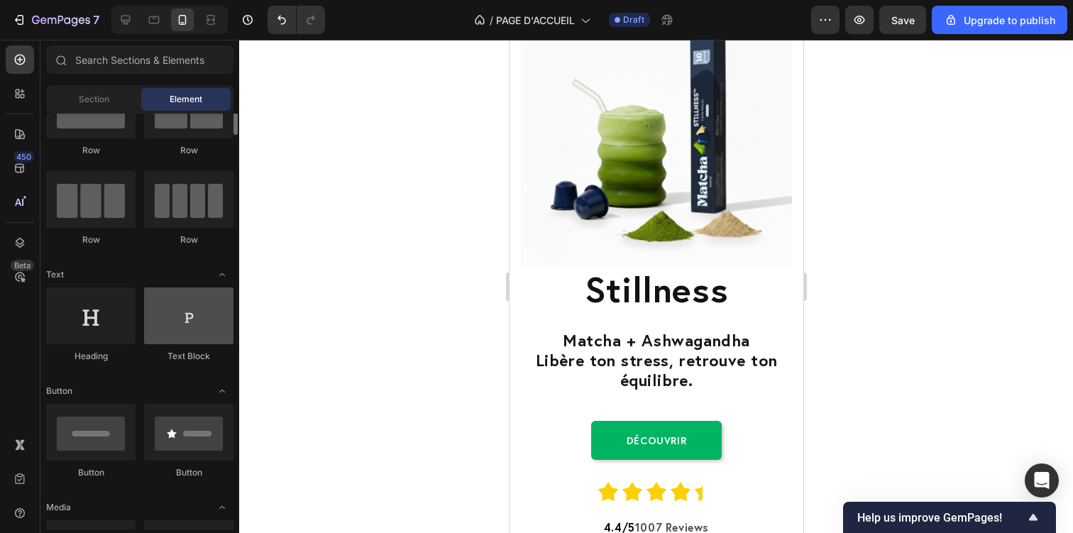
scroll to position [70, 0]
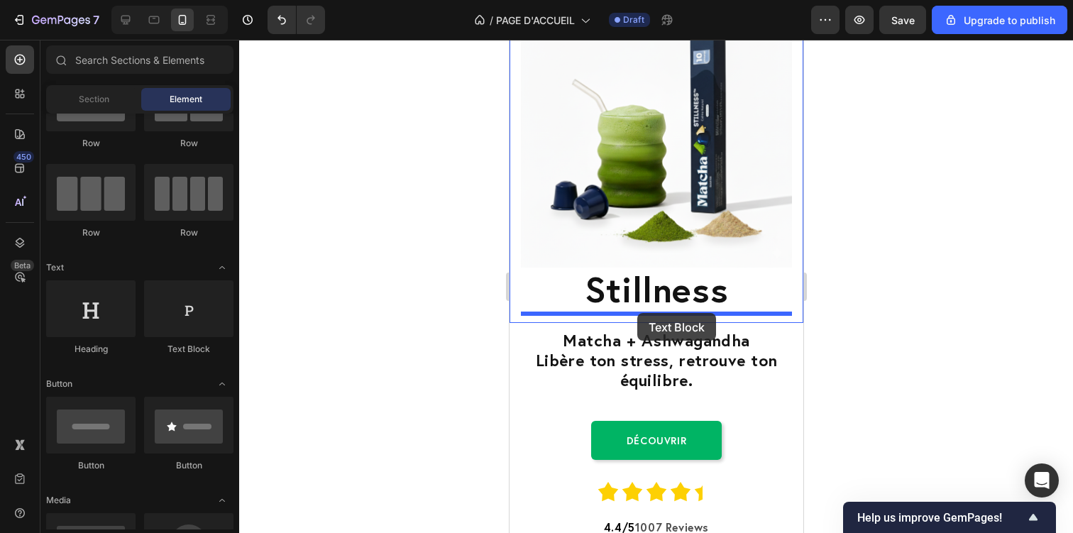
drag, startPoint x: 693, startPoint y: 375, endPoint x: 637, endPoint y: 313, distance: 84.4
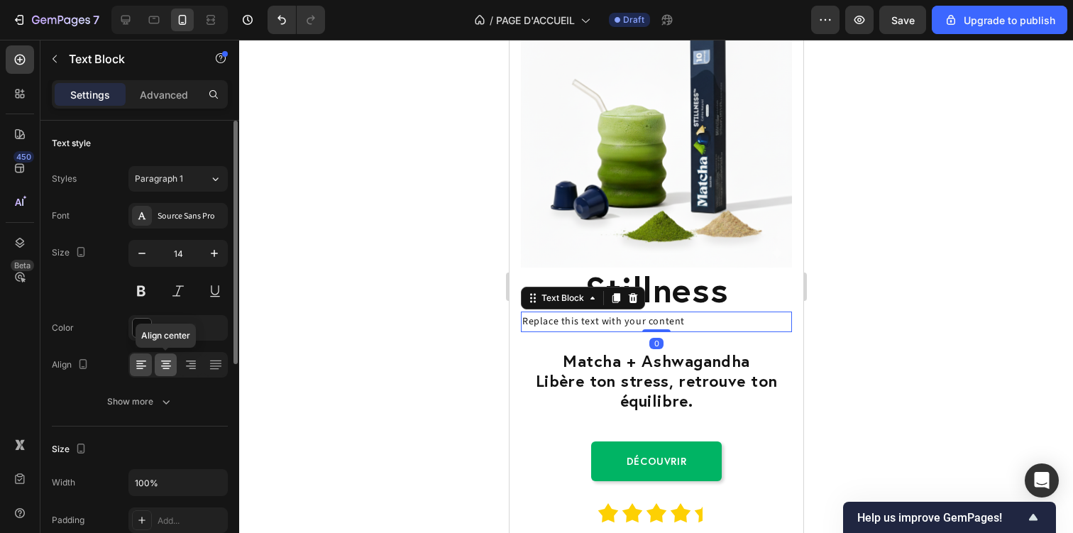
click at [165, 368] on icon at bounding box center [166, 368] width 7 height 1
click at [168, 281] on button at bounding box center [178, 291] width 26 height 26
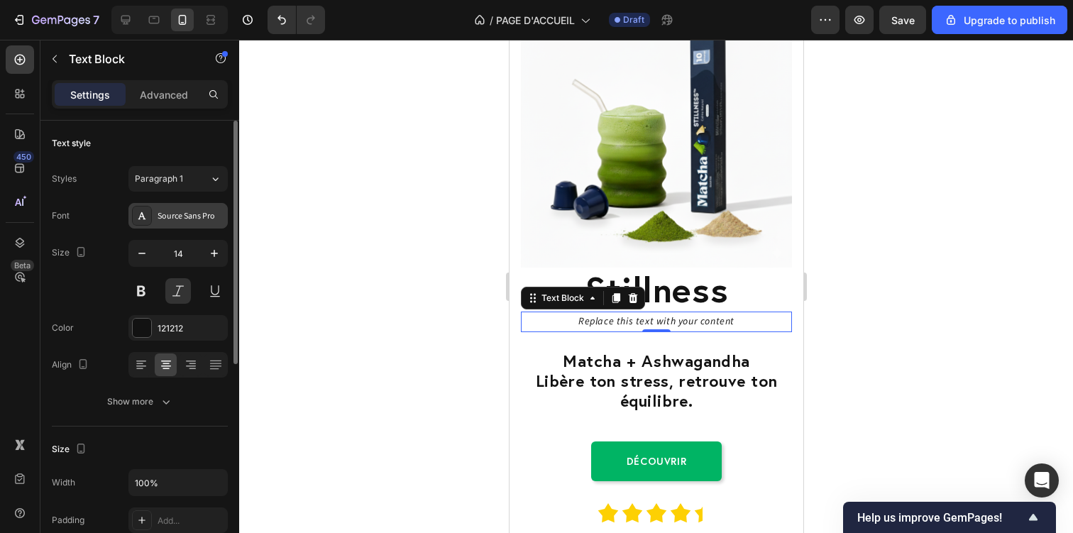
click at [166, 219] on div "Source Sans Pro" at bounding box center [191, 216] width 67 height 13
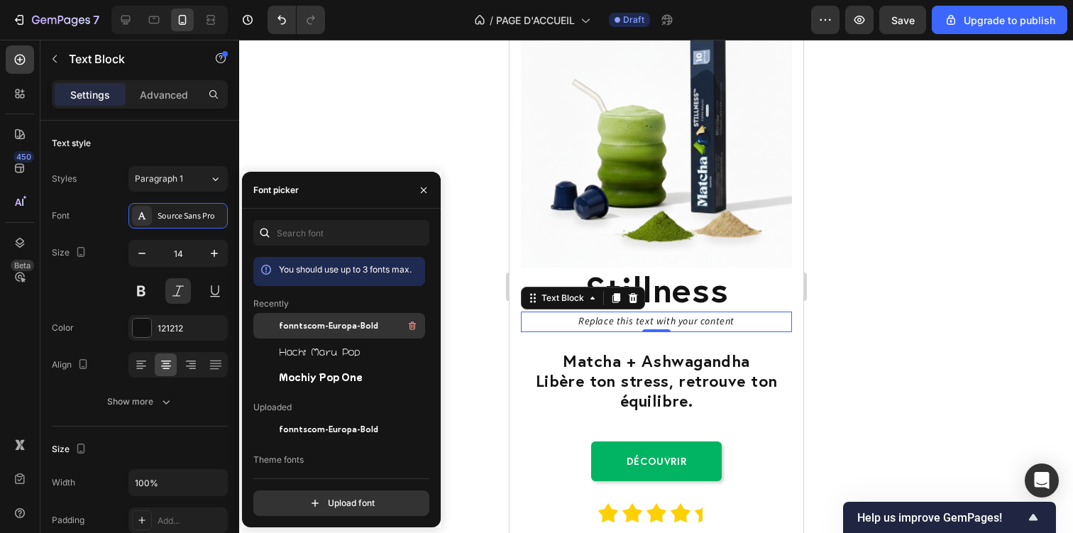
click at [319, 323] on span "fonntscom-Europa-Bold" at bounding box center [328, 325] width 99 height 13
click at [416, 191] on button "button" at bounding box center [423, 190] width 23 height 23
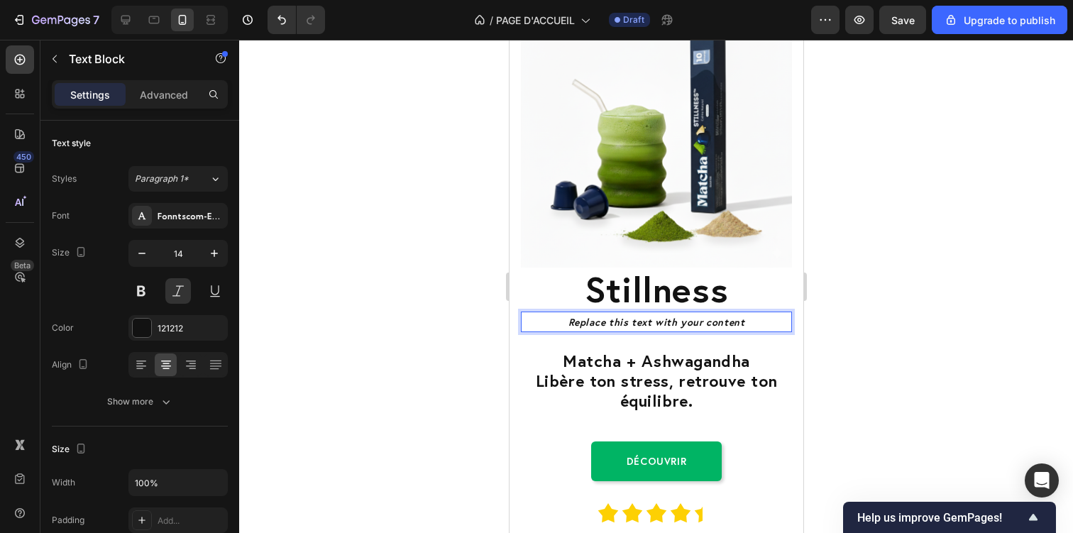
click at [633, 321] on div "Replace this text with your content" at bounding box center [655, 322] width 271 height 21
click at [633, 321] on p "Replace this text with your content" at bounding box center [656, 322] width 268 height 18
click at [952, 373] on div at bounding box center [656, 286] width 834 height 493
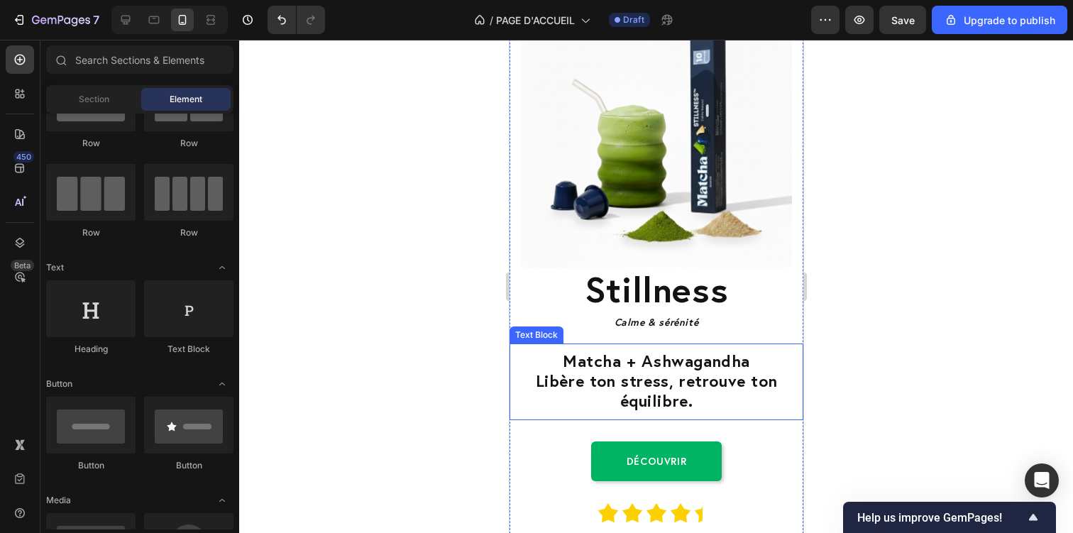
click at [704, 384] on span "Libère ton stress, retrouve ton équilibre." at bounding box center [656, 390] width 242 height 41
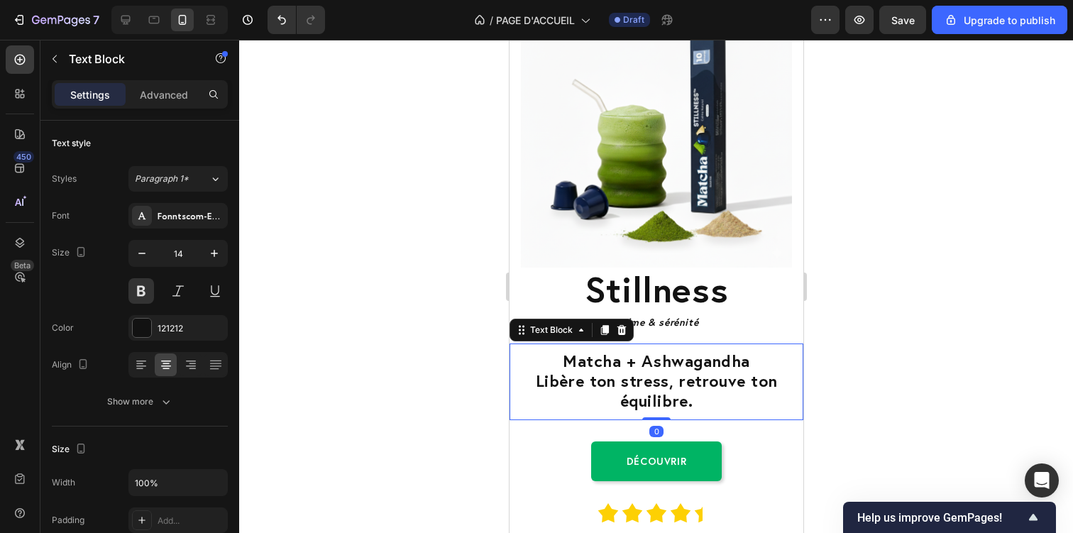
click at [704, 384] on span "Libère ton stress, retrouve ton équilibre." at bounding box center [656, 390] width 242 height 41
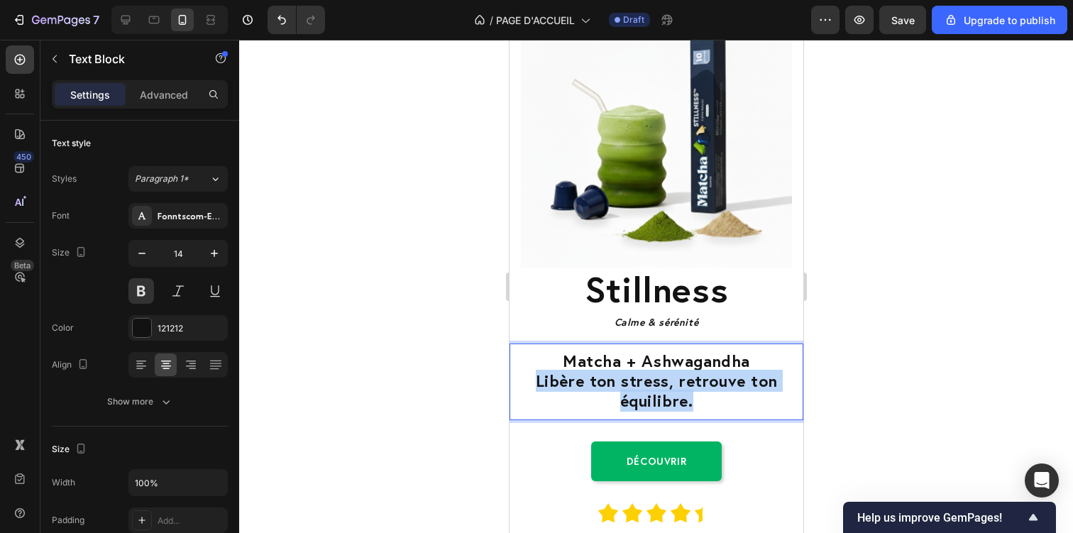
click at [704, 384] on span "Libère ton stress, retrouve ton équilibre." at bounding box center [656, 390] width 242 height 41
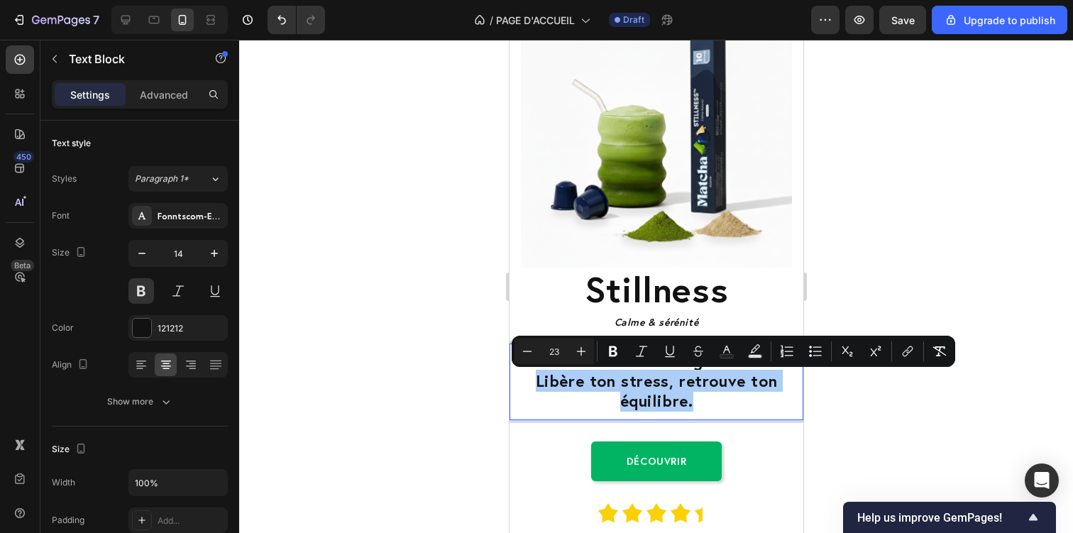
click at [930, 405] on div at bounding box center [656, 286] width 834 height 493
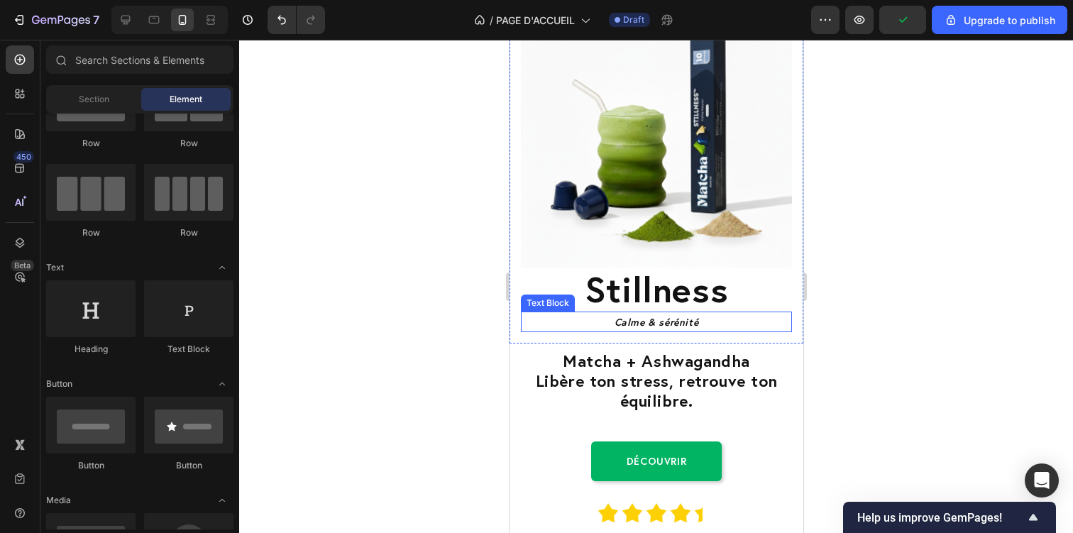
click at [644, 321] on p "Calme & sérénité" at bounding box center [656, 322] width 268 height 18
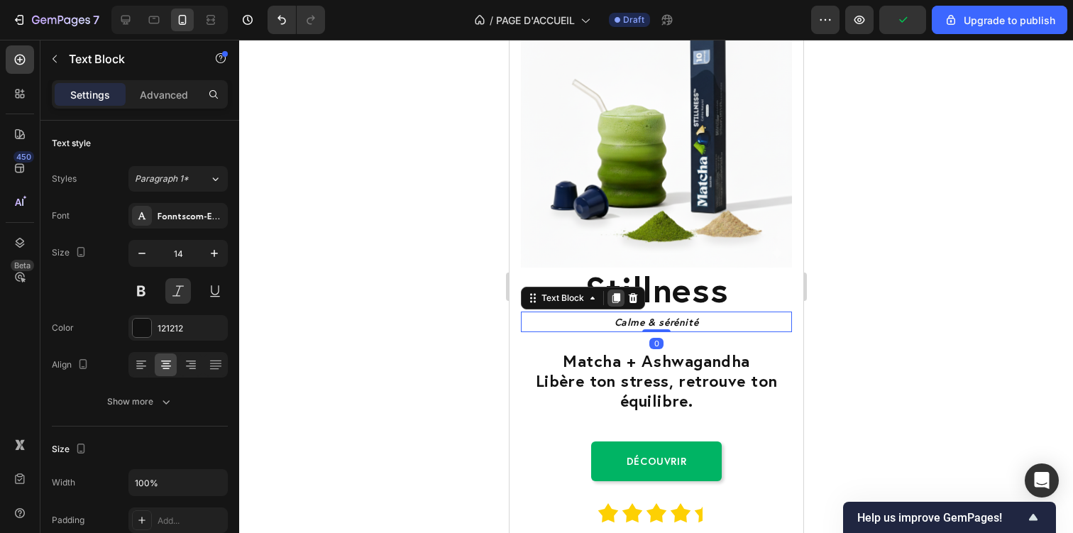
click at [610, 304] on icon at bounding box center [615, 297] width 11 height 11
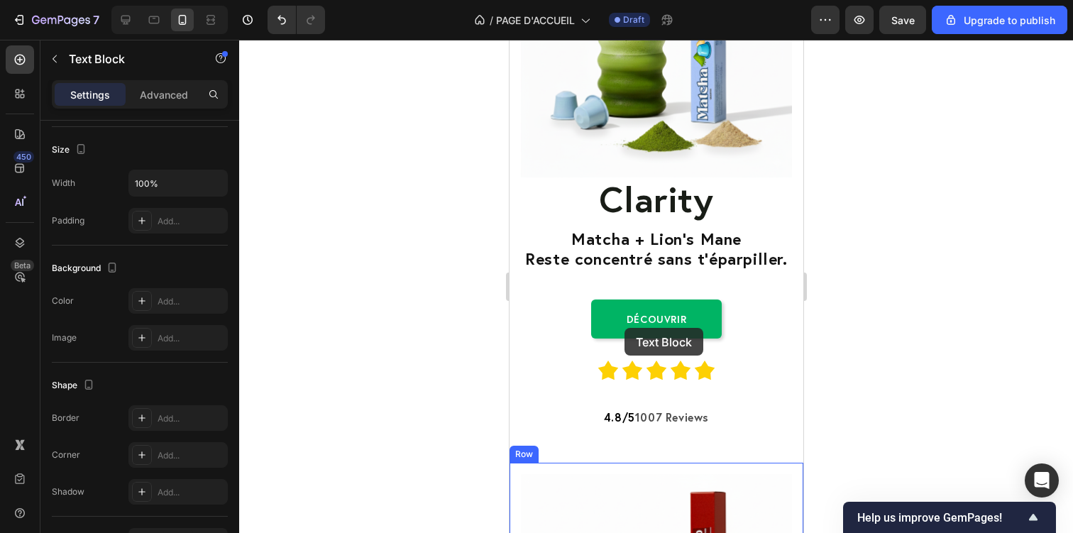
scroll to position [797, 0]
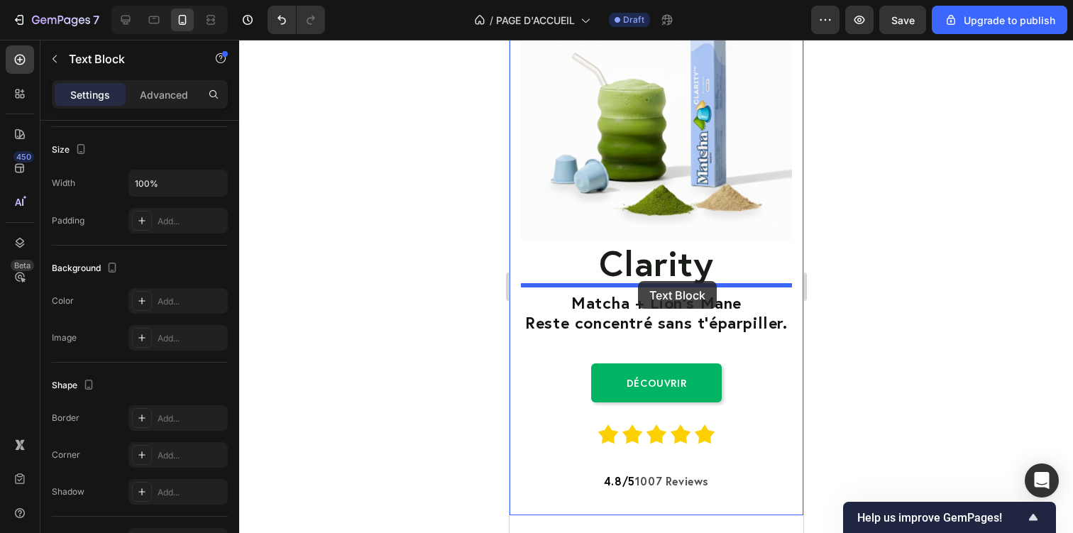
drag, startPoint x: 588, startPoint y: 323, endPoint x: 637, endPoint y: 281, distance: 65.0
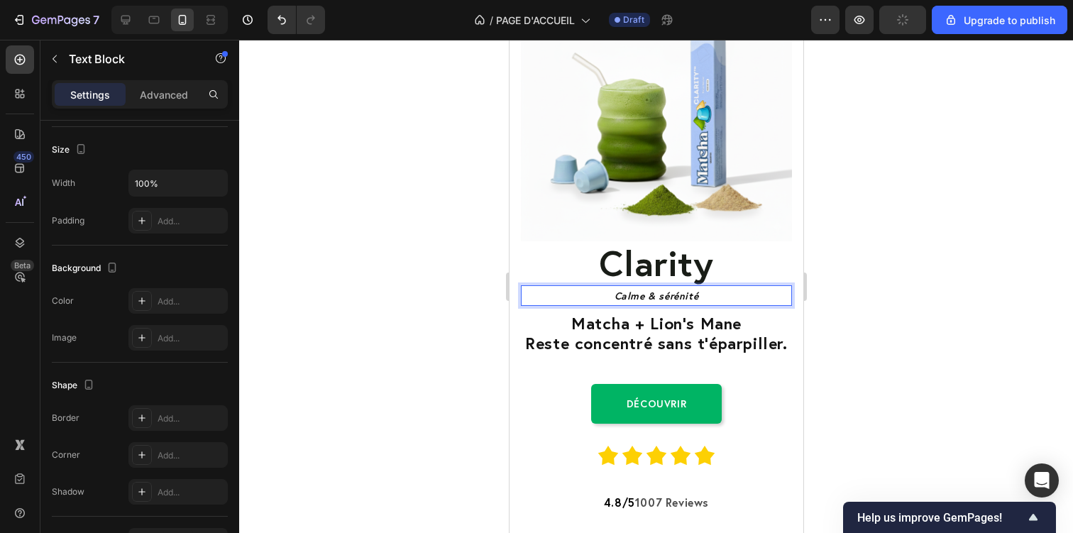
click at [651, 294] on p "Calme & sérénité" at bounding box center [656, 296] width 268 height 18
click at [842, 288] on div at bounding box center [656, 286] width 834 height 493
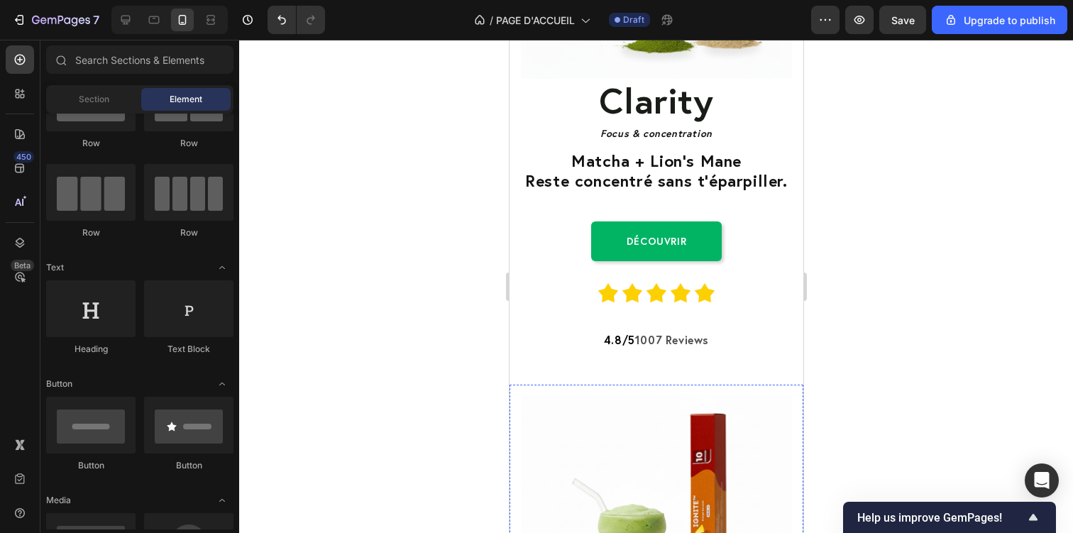
scroll to position [930, 0]
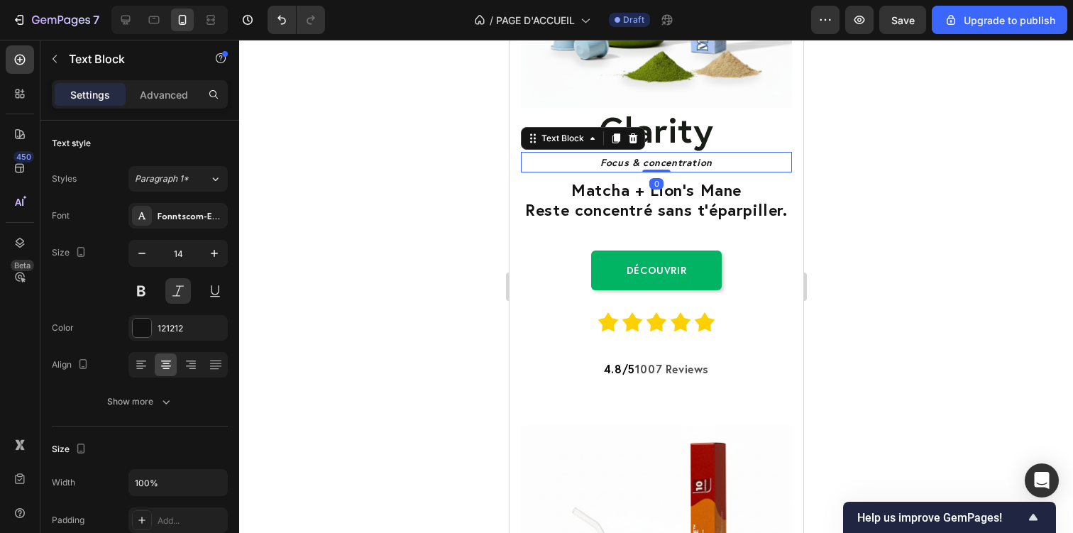
click at [625, 167] on p "Focus & concentration" at bounding box center [656, 162] width 268 height 18
click at [614, 137] on icon at bounding box center [616, 138] width 8 height 10
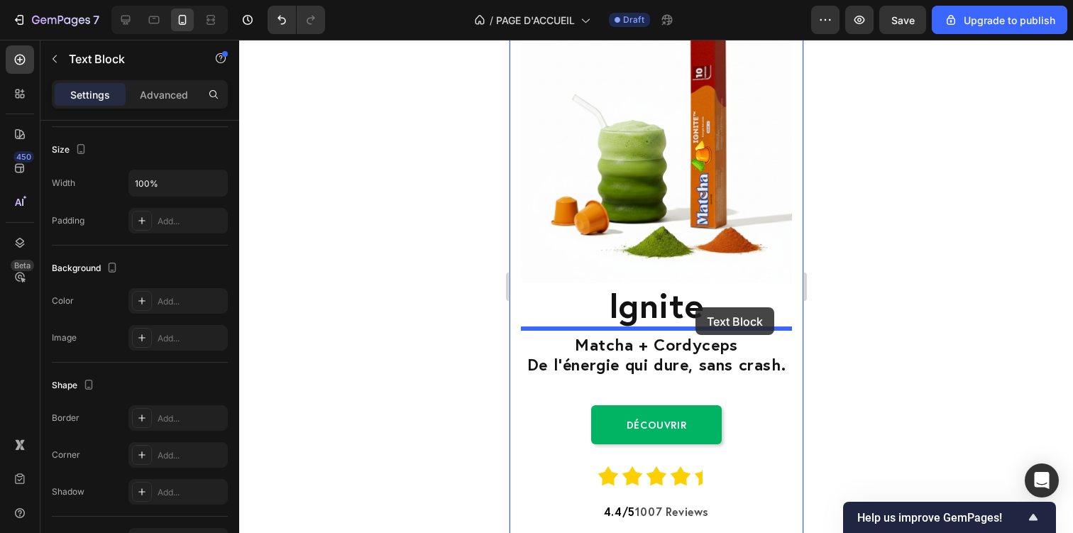
scroll to position [1372, 0]
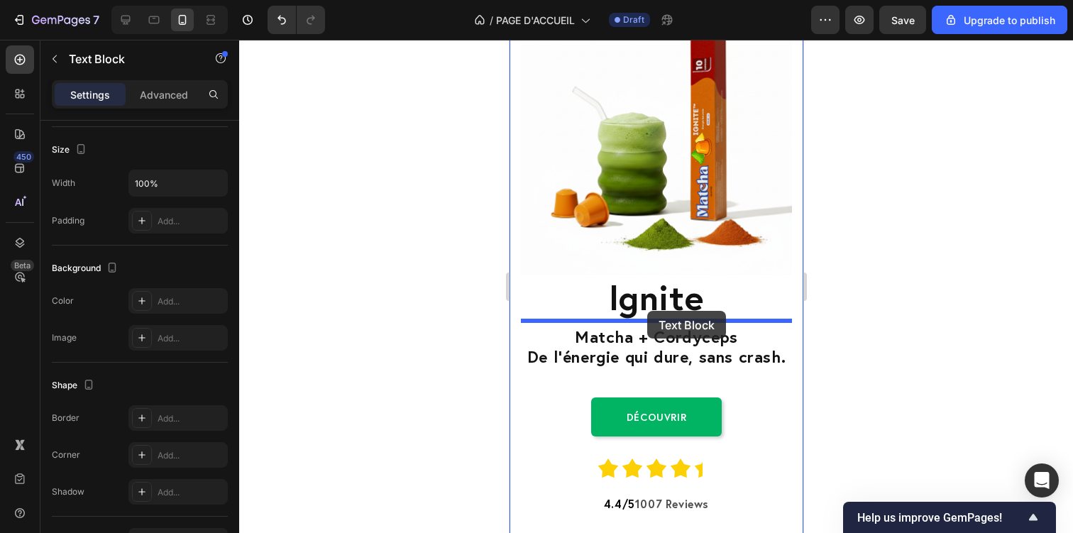
drag, startPoint x: 579, startPoint y: 162, endPoint x: 646, endPoint y: 311, distance: 163.6
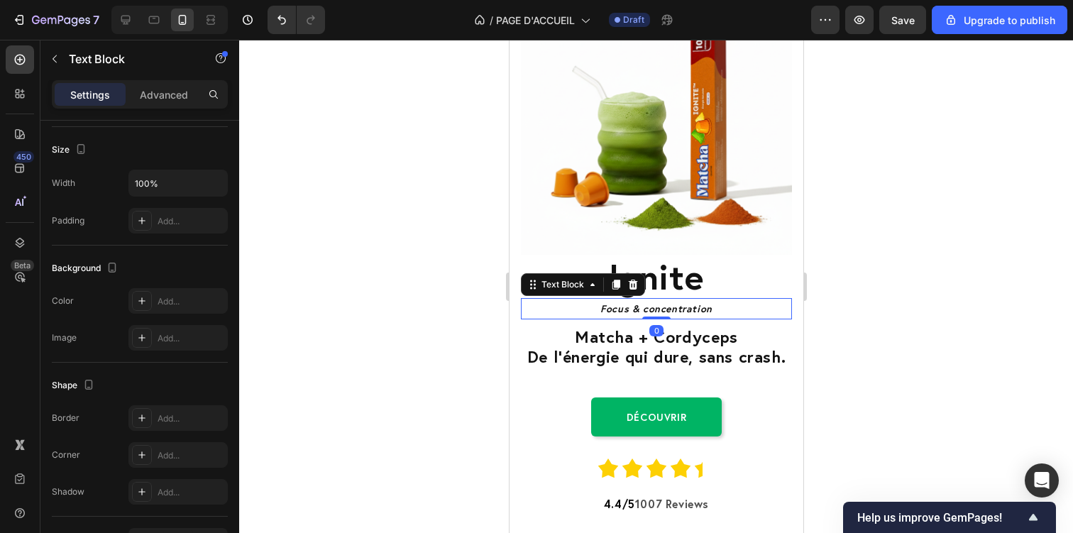
scroll to position [1351, 0]
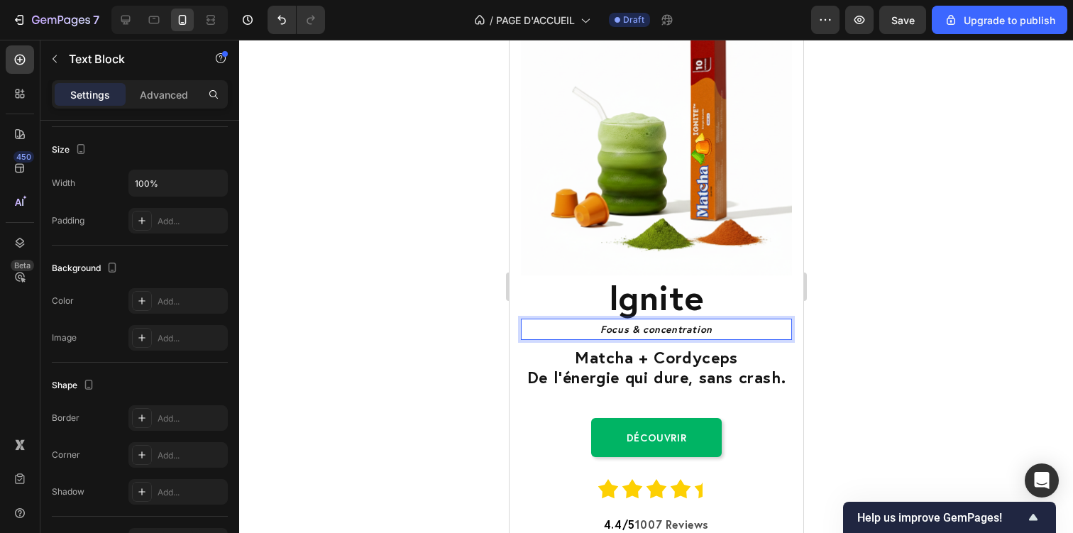
click at [647, 334] on p "Focus & concentration" at bounding box center [656, 329] width 268 height 18
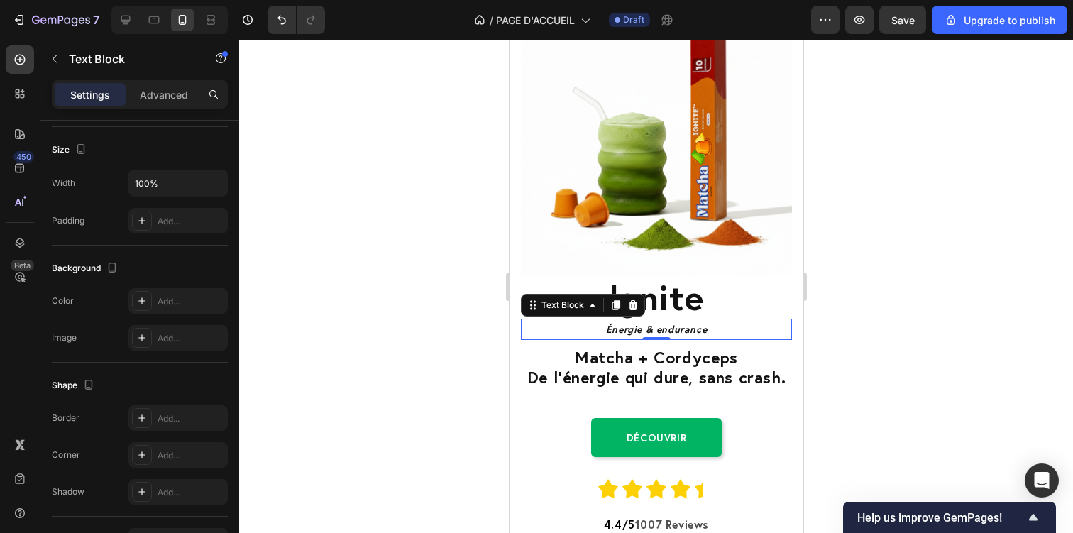
click at [867, 343] on div at bounding box center [656, 286] width 834 height 493
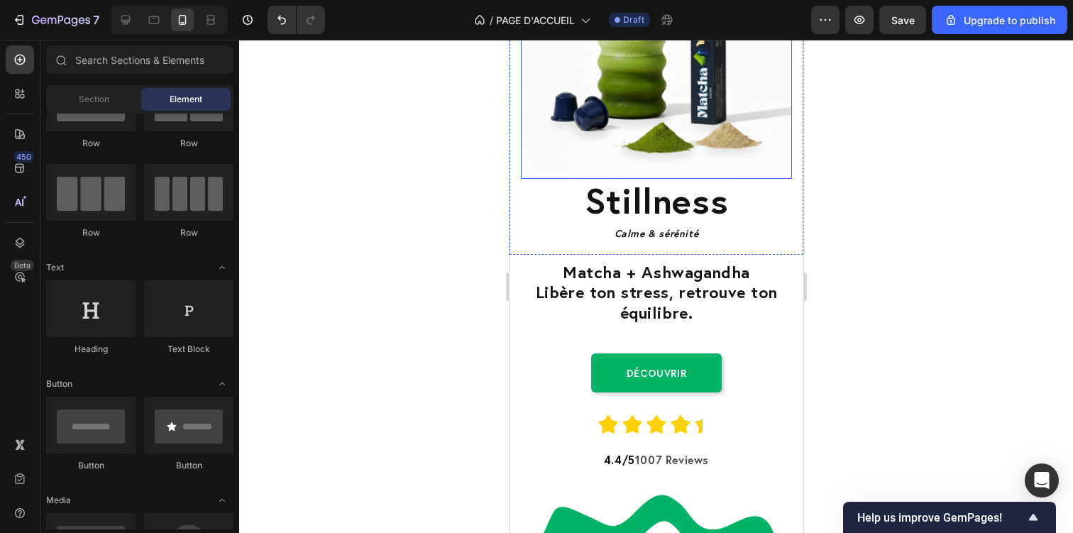
scroll to position [2006, 0]
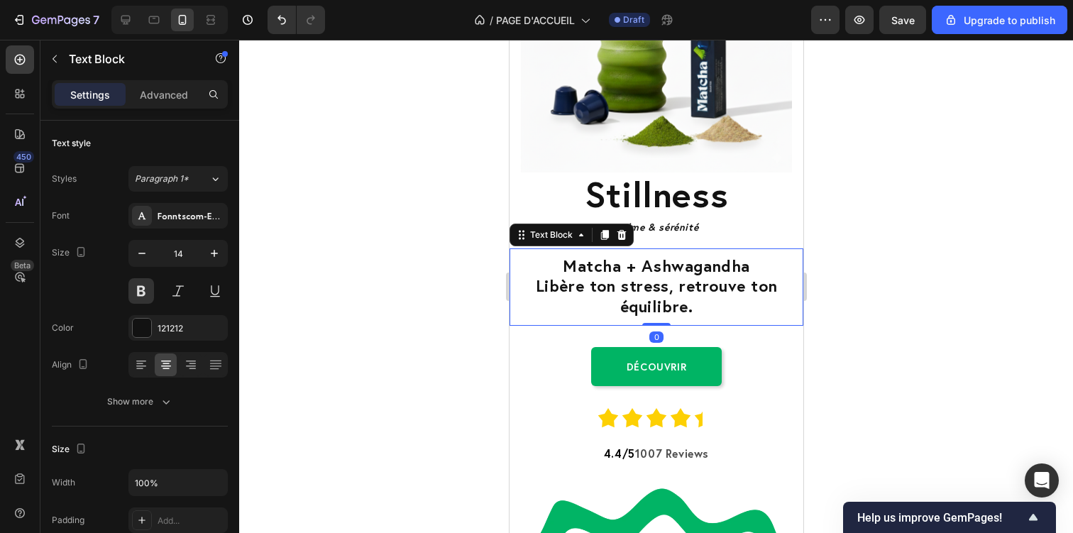
click at [622, 303] on span "Libère ton stress, retrouve ton équilibre." at bounding box center [656, 295] width 242 height 41
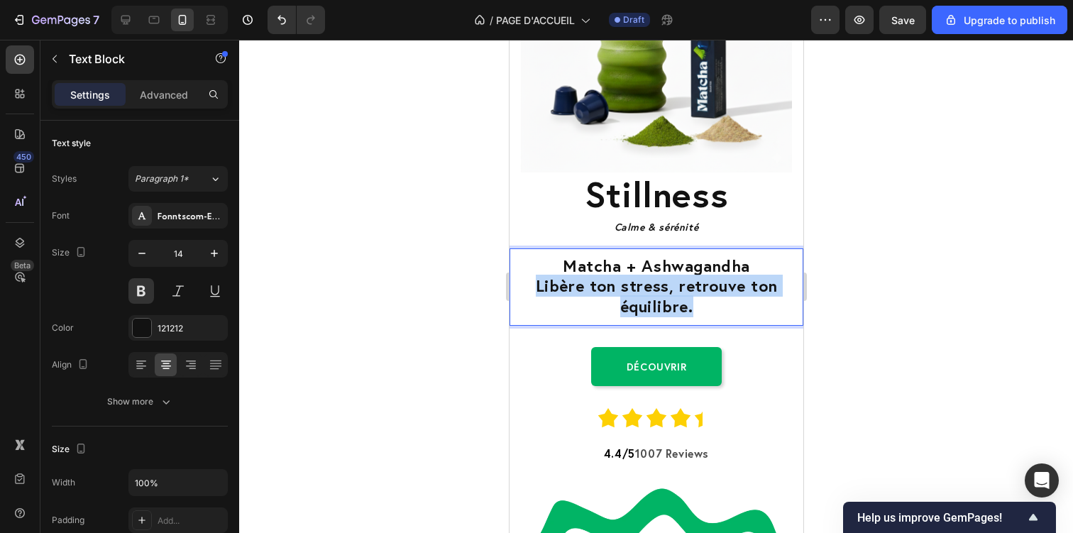
click at [622, 303] on span "Libère ton stress, retrouve ton équilibre." at bounding box center [656, 295] width 242 height 41
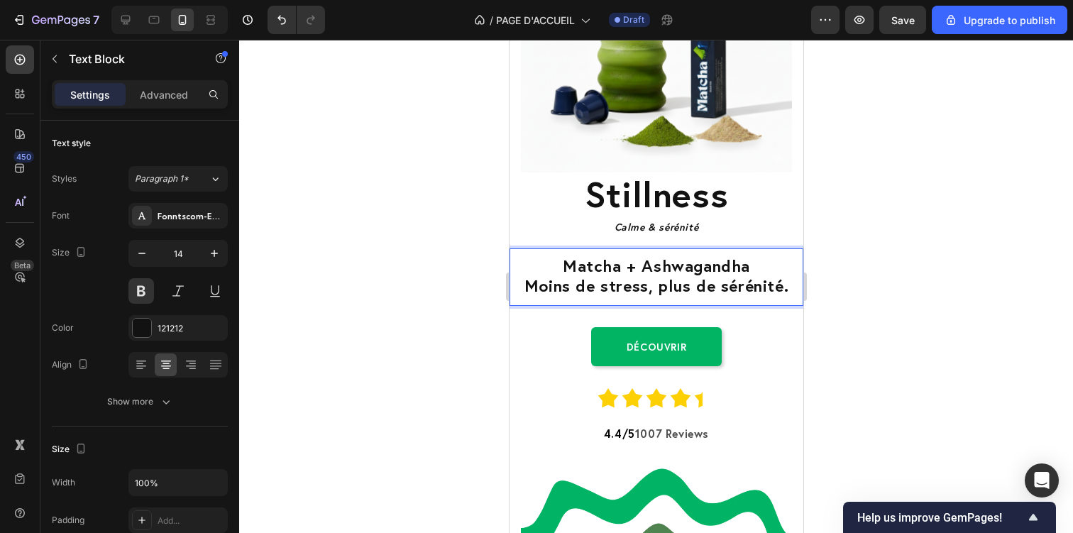
click at [875, 315] on div at bounding box center [656, 286] width 834 height 493
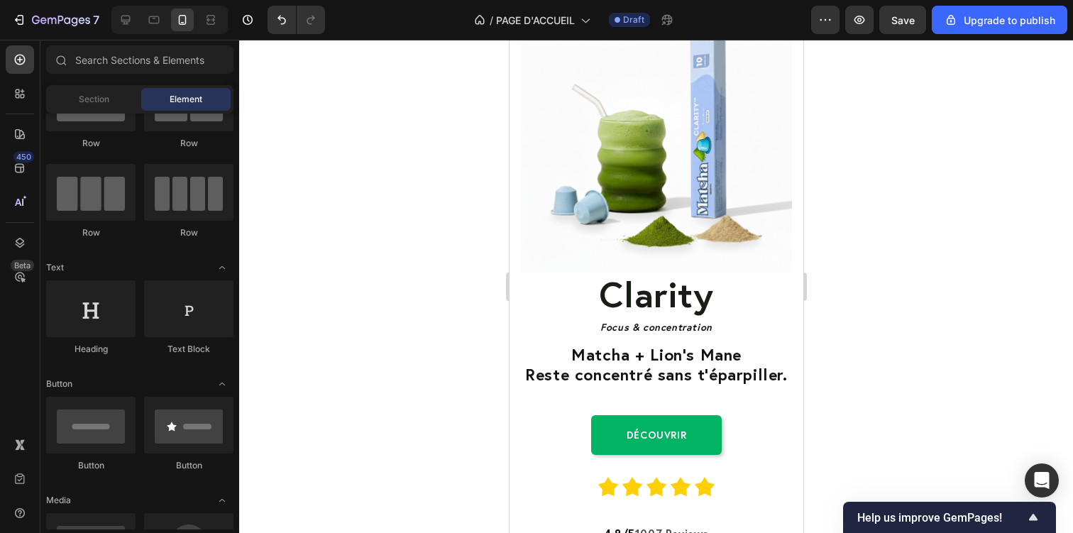
scroll to position [795, 0]
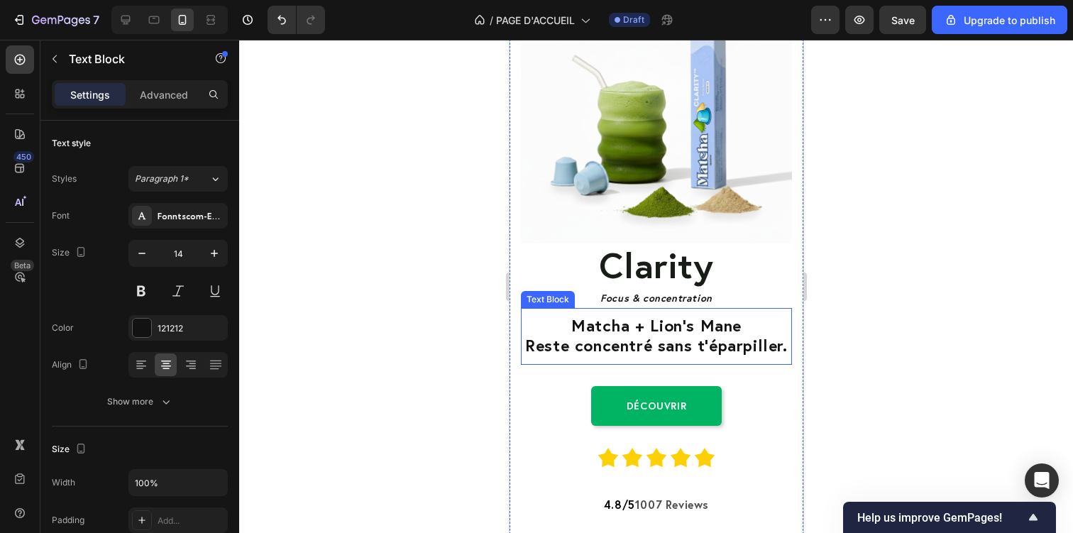
click at [604, 345] on span "Reste concentré sans t’éparpiller." at bounding box center [655, 344] width 262 height 21
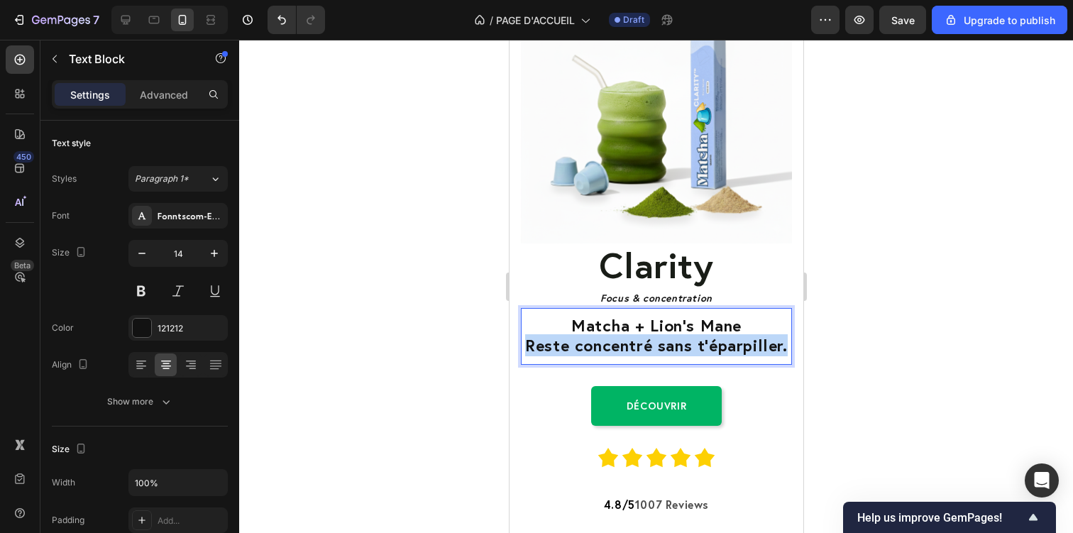
click at [604, 345] on span "Reste concentré sans t’éparpiller." at bounding box center [655, 344] width 262 height 21
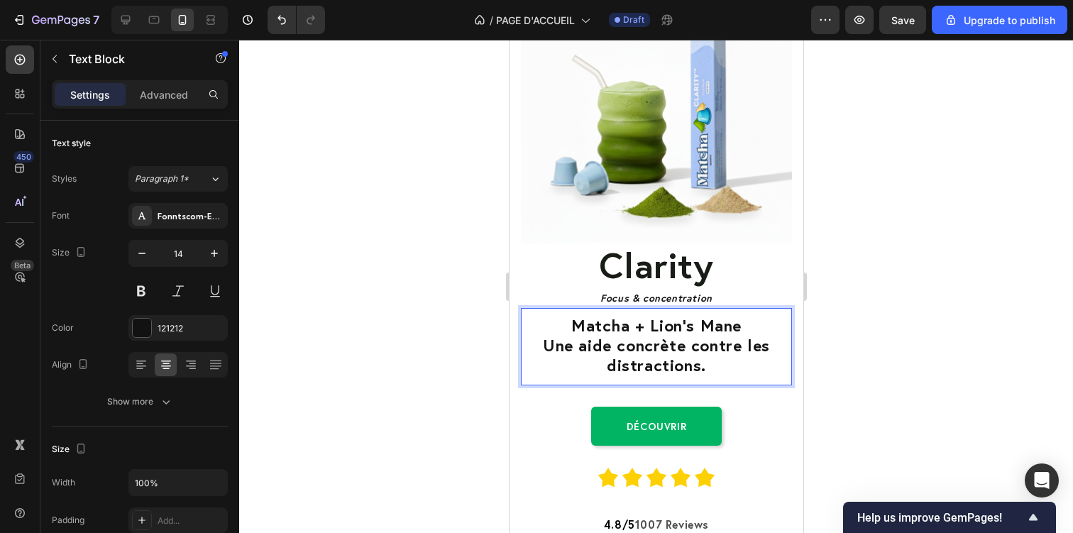
click at [607, 345] on span "Une aide concrète contre les distractions." at bounding box center [655, 354] width 227 height 41
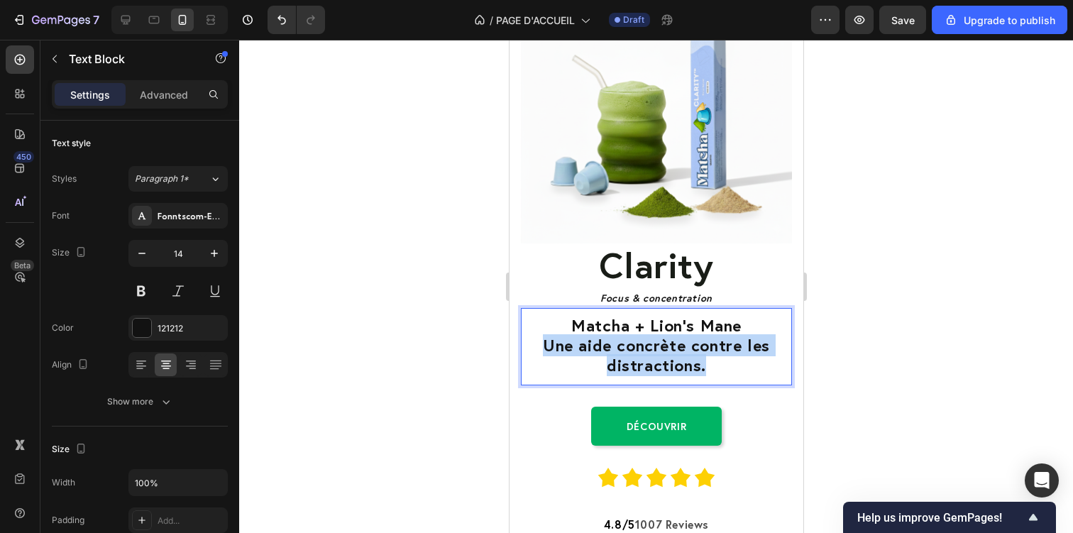
click at [607, 345] on span "Une aide concrète contre les distractions." at bounding box center [655, 354] width 227 height 41
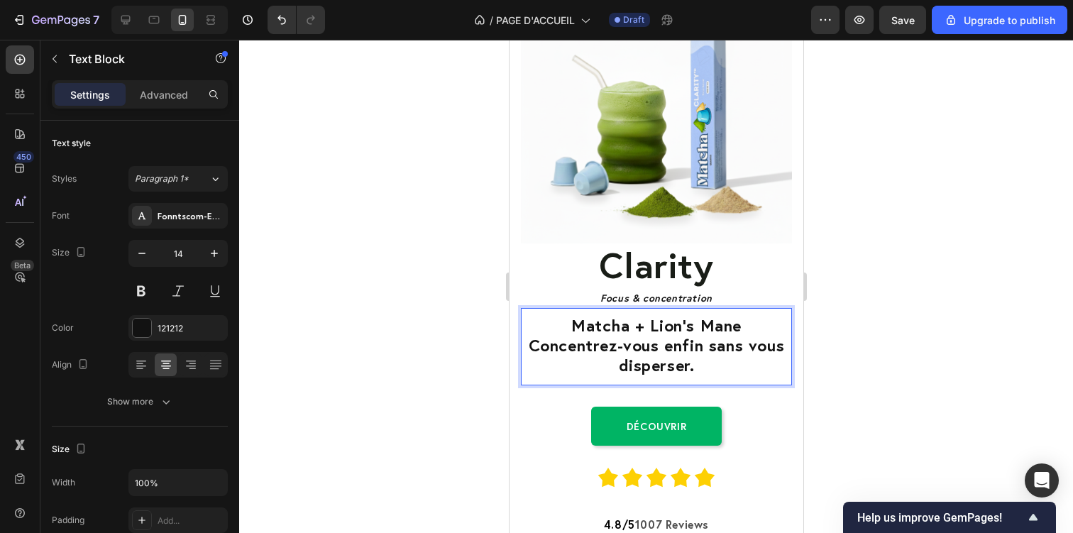
click at [601, 349] on span "Concentrez-vous enfin sans vous disperser." at bounding box center [656, 354] width 256 height 41
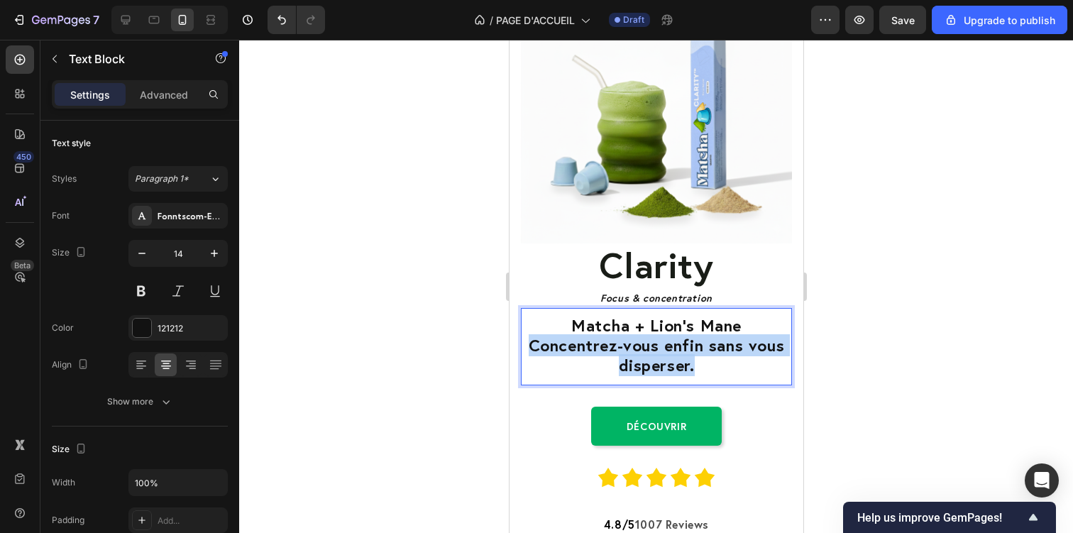
click at [601, 349] on span "Concentrez-vous enfin sans vous disperser." at bounding box center [656, 354] width 256 height 41
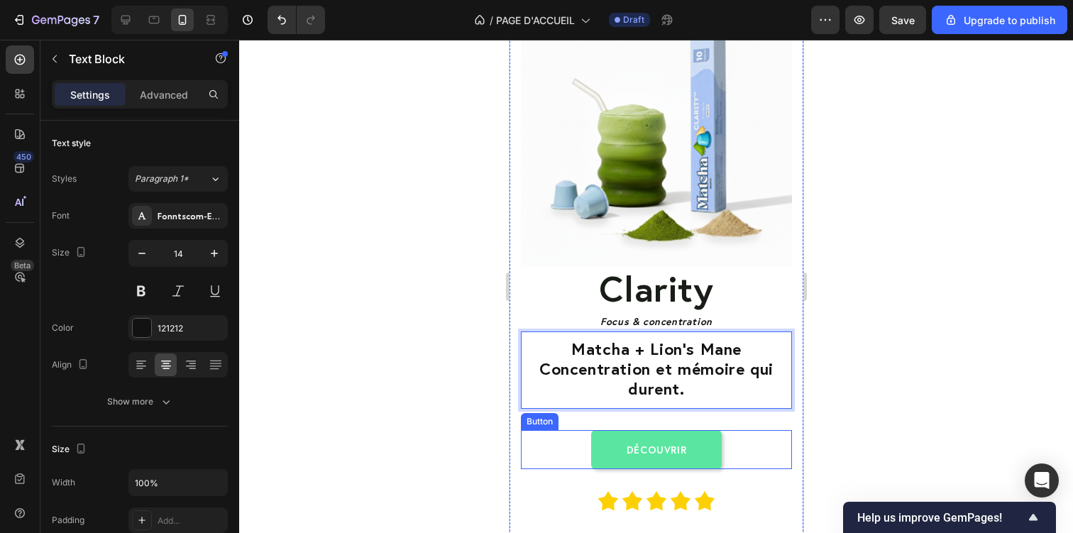
scroll to position [841, 0]
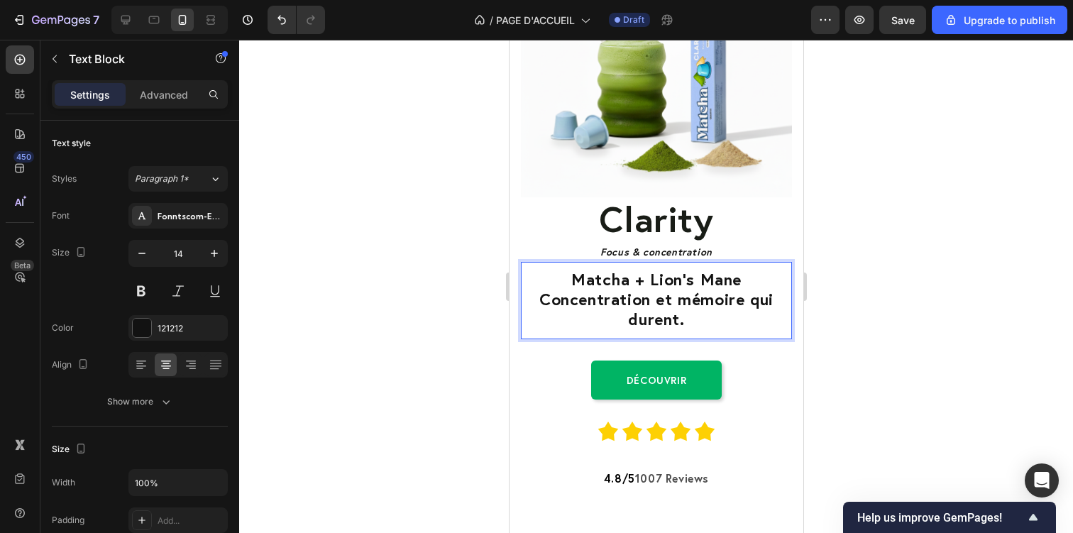
click at [620, 308] on span "Concentration et mémoire qui durent." at bounding box center [656, 308] width 234 height 41
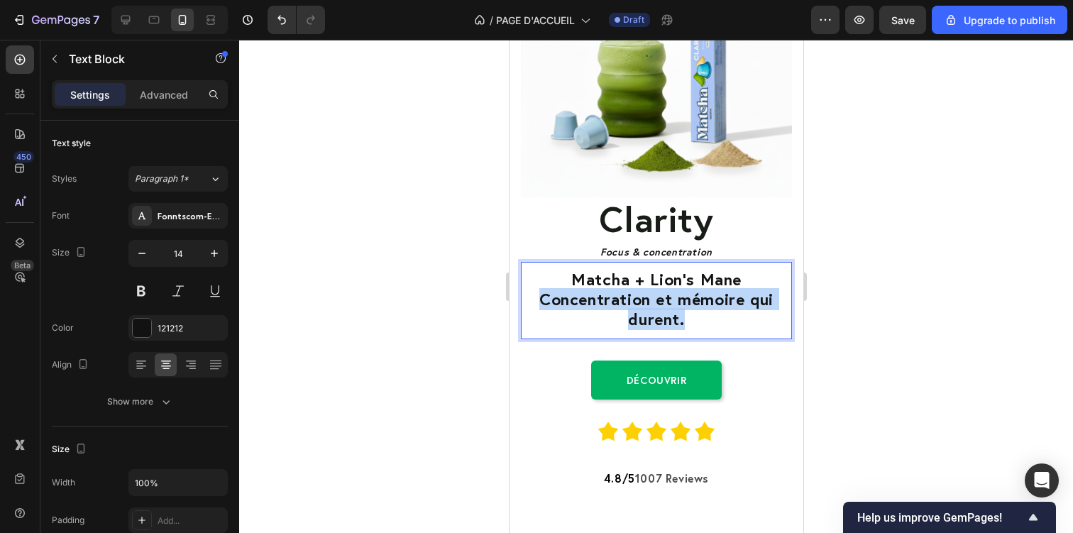
click at [620, 308] on span "Concentration et mémoire qui durent." at bounding box center [656, 308] width 234 height 41
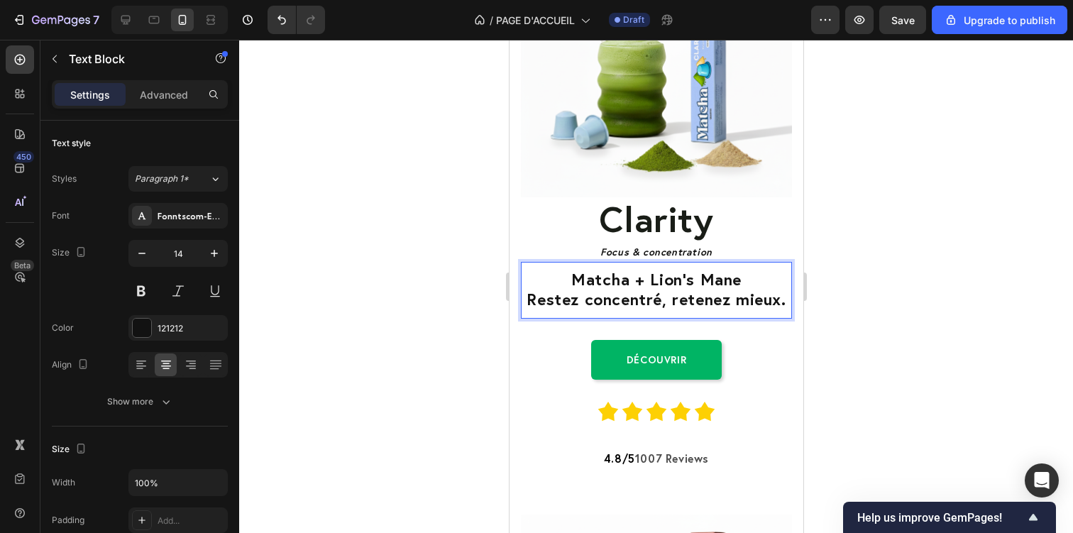
click at [966, 338] on div at bounding box center [656, 286] width 834 height 493
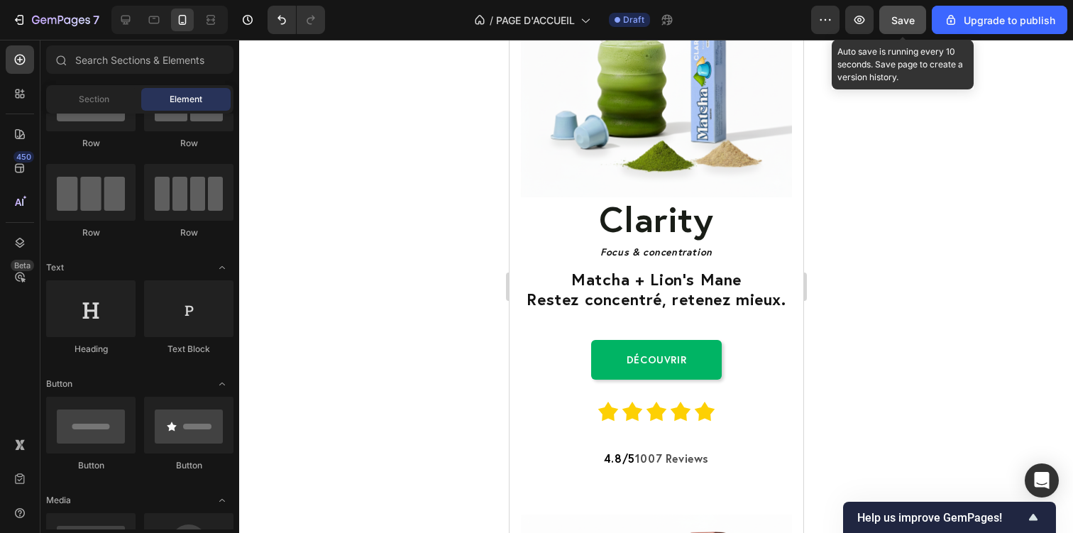
click at [913, 7] on button "Save" at bounding box center [902, 20] width 47 height 28
